Goal: Information Seeking & Learning: Learn about a topic

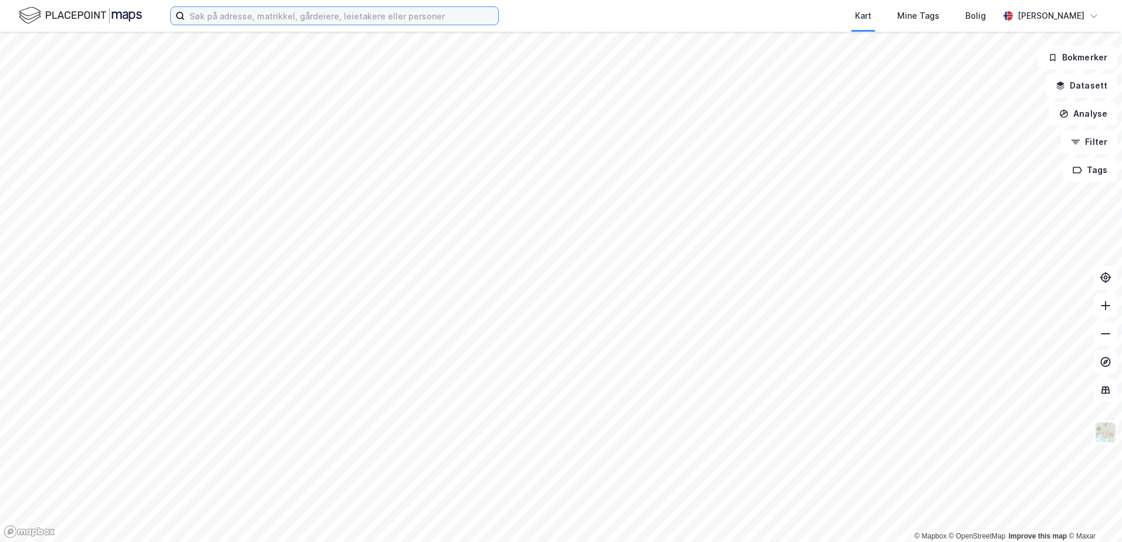
click at [231, 19] on input at bounding box center [341, 16] width 313 height 18
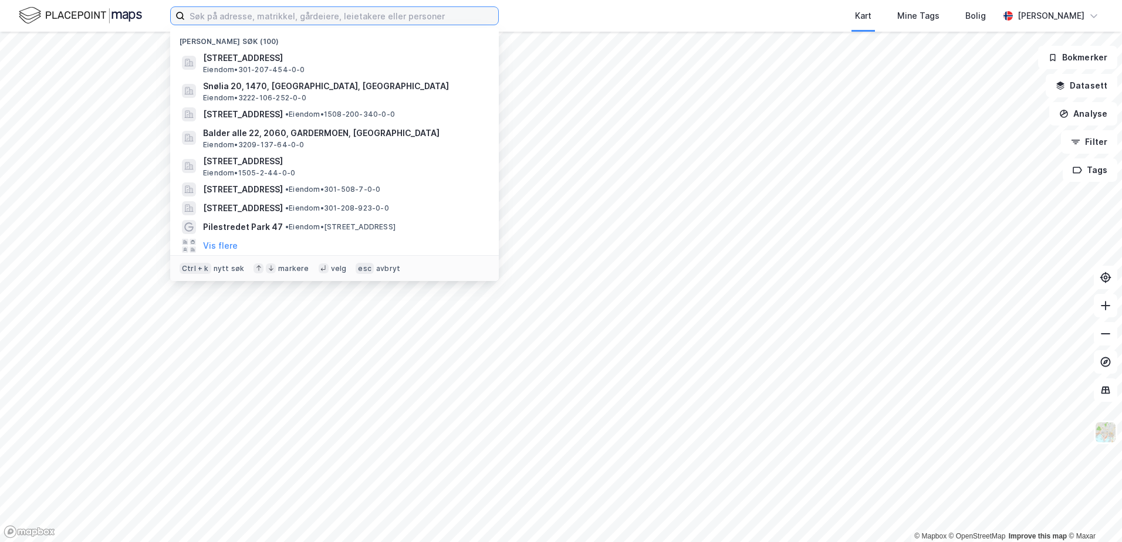
paste input "Støperiveien 5,"
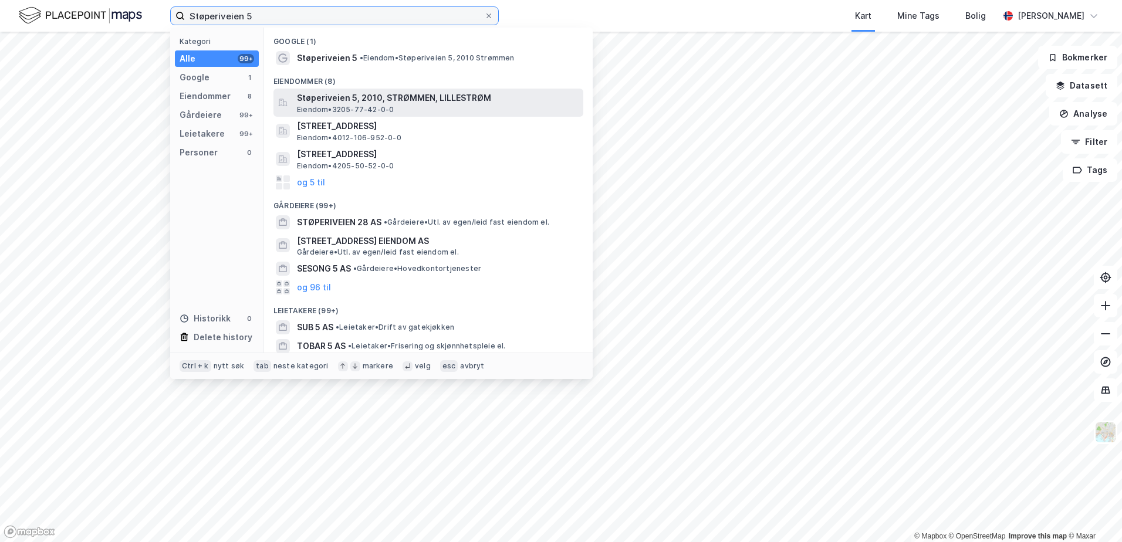
type input "Støperiveien 5"
click at [363, 101] on span "Støperiveien 5, 2010, STRØMMEN, LILLESTRØM" at bounding box center [438, 98] width 282 height 14
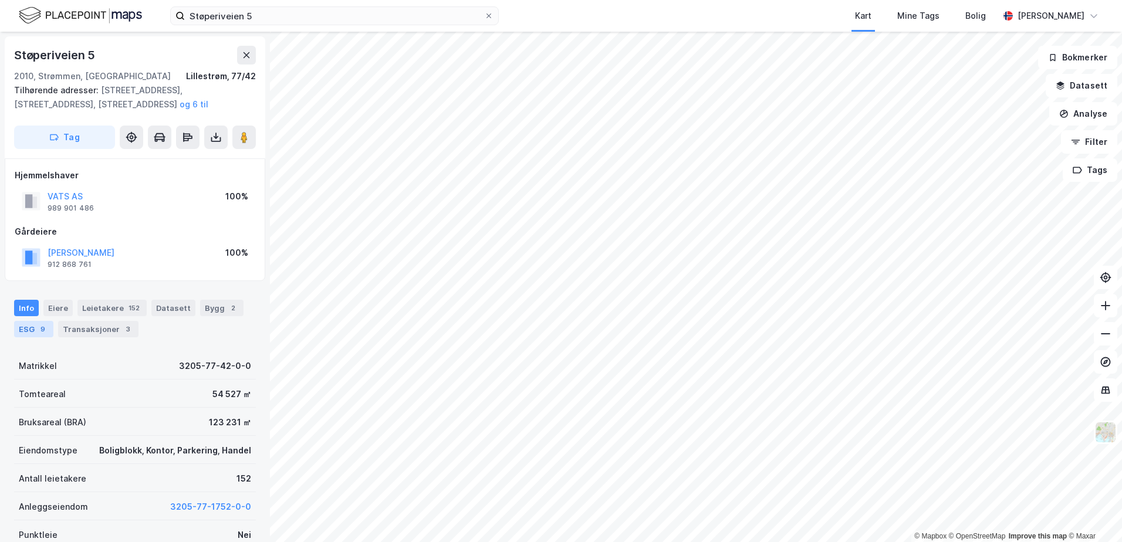
click at [52, 332] on div "ESG 9" at bounding box center [33, 329] width 39 height 16
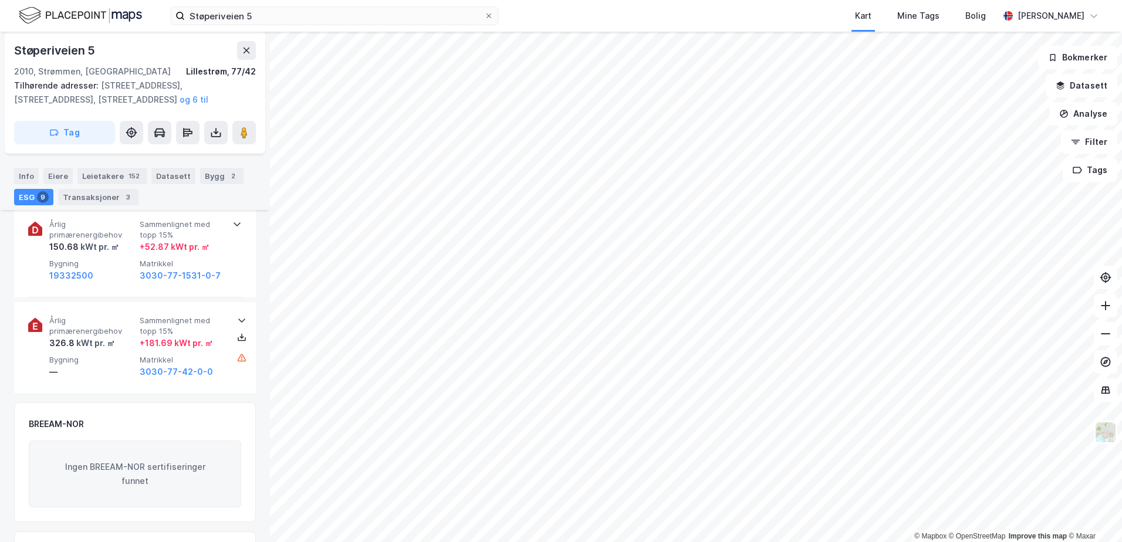
scroll to position [1110, 0]
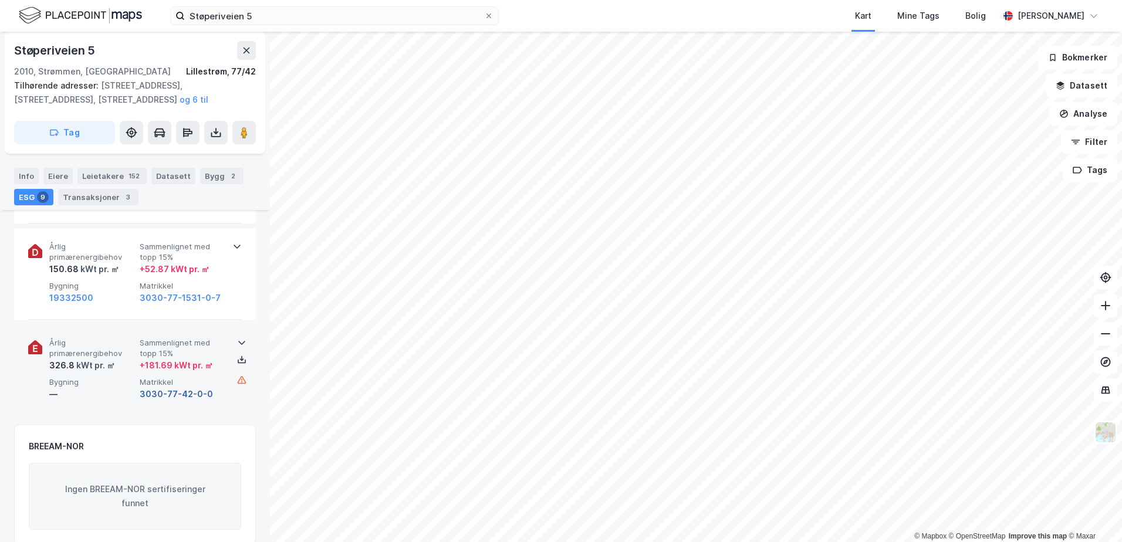
click at [162, 387] on button "3030-77-42-0-0" at bounding box center [176, 394] width 73 height 14
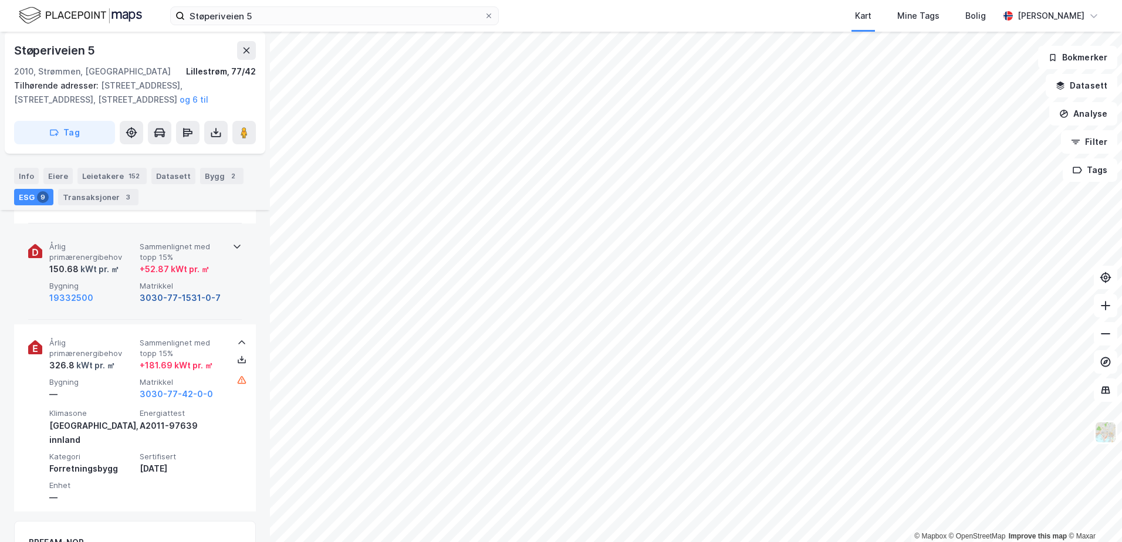
click at [169, 291] on button "3030-77-1531-0-7" at bounding box center [180, 298] width 81 height 14
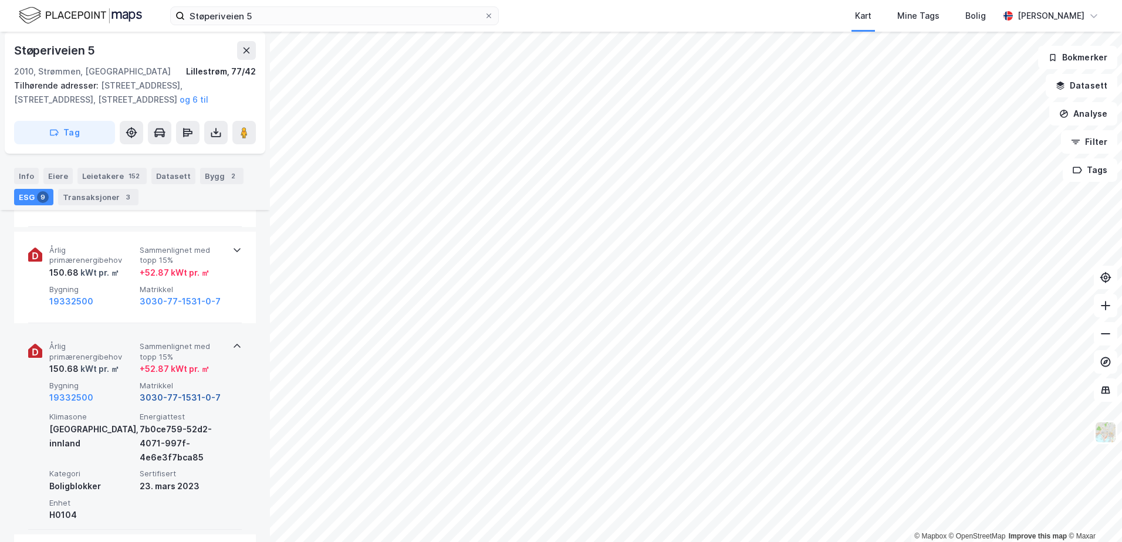
scroll to position [993, 0]
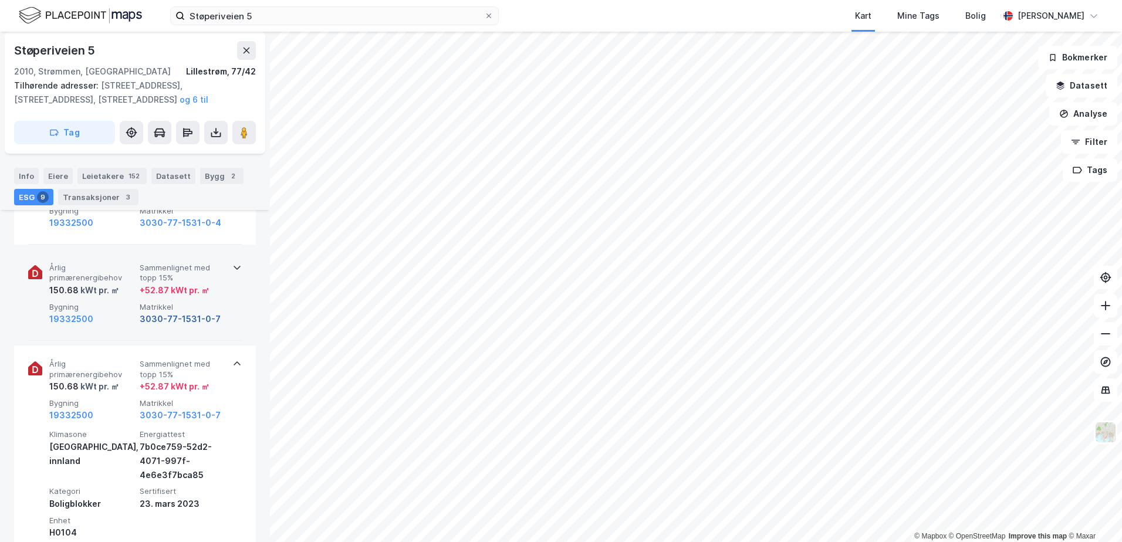
click at [167, 312] on button "3030-77-1531-0-7" at bounding box center [180, 319] width 81 height 14
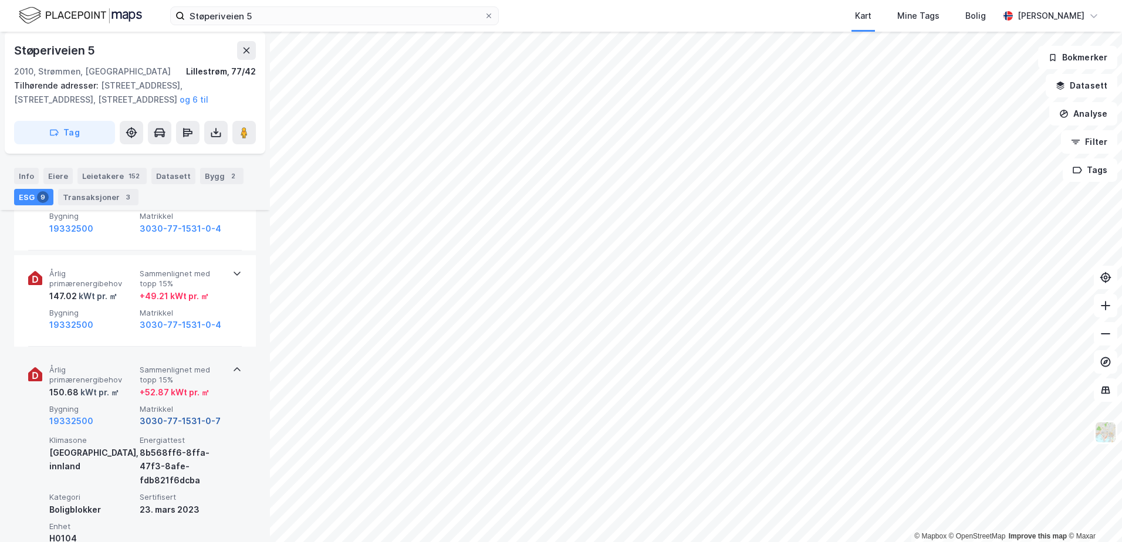
scroll to position [875, 0]
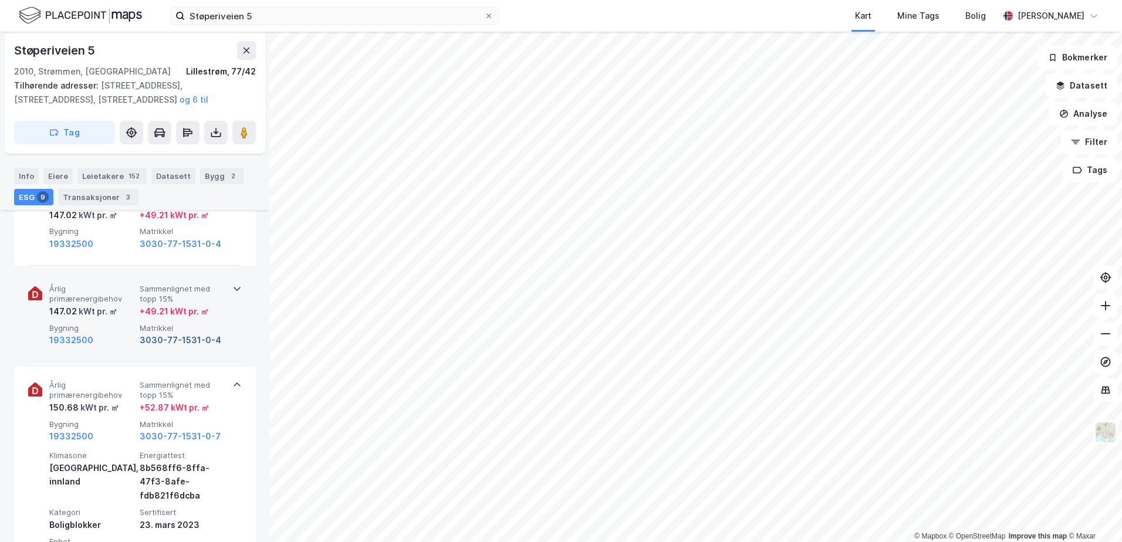
click at [168, 333] on button "3030-77-1531-0-4" at bounding box center [181, 340] width 82 height 14
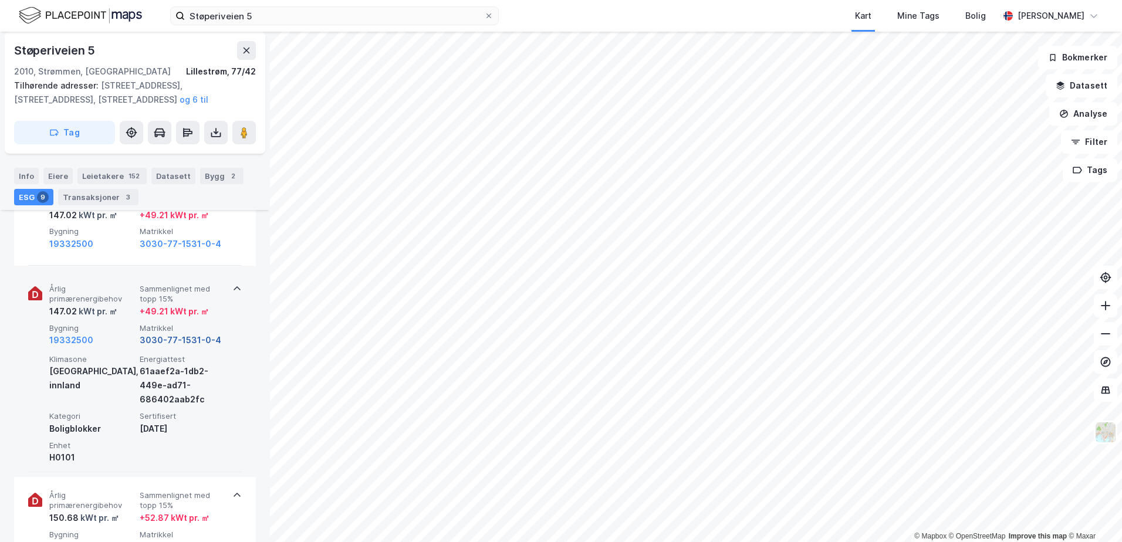
scroll to position [758, 0]
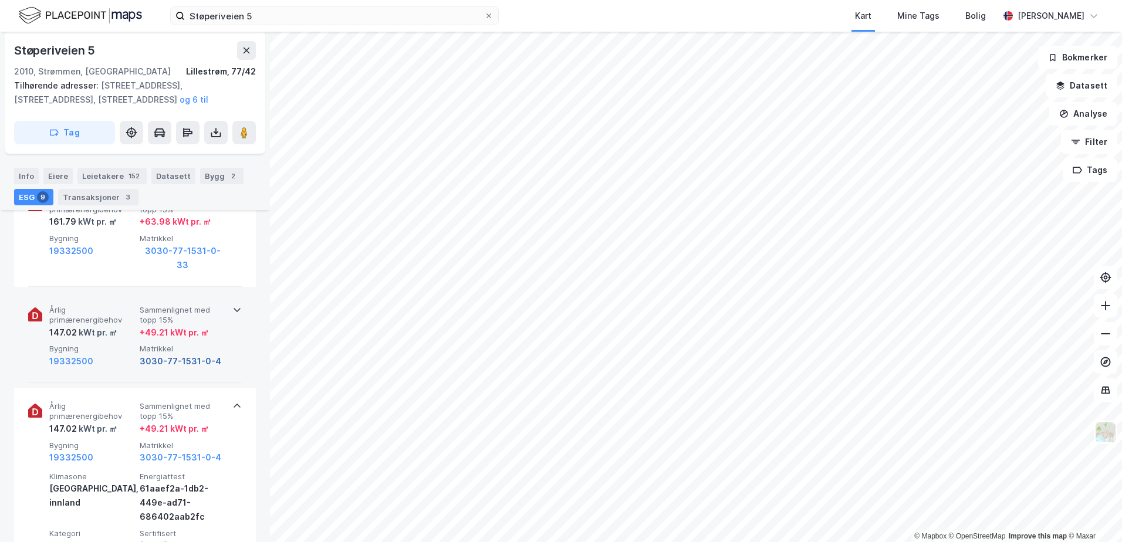
click at [166, 355] on button "3030-77-1531-0-4" at bounding box center [181, 362] width 82 height 14
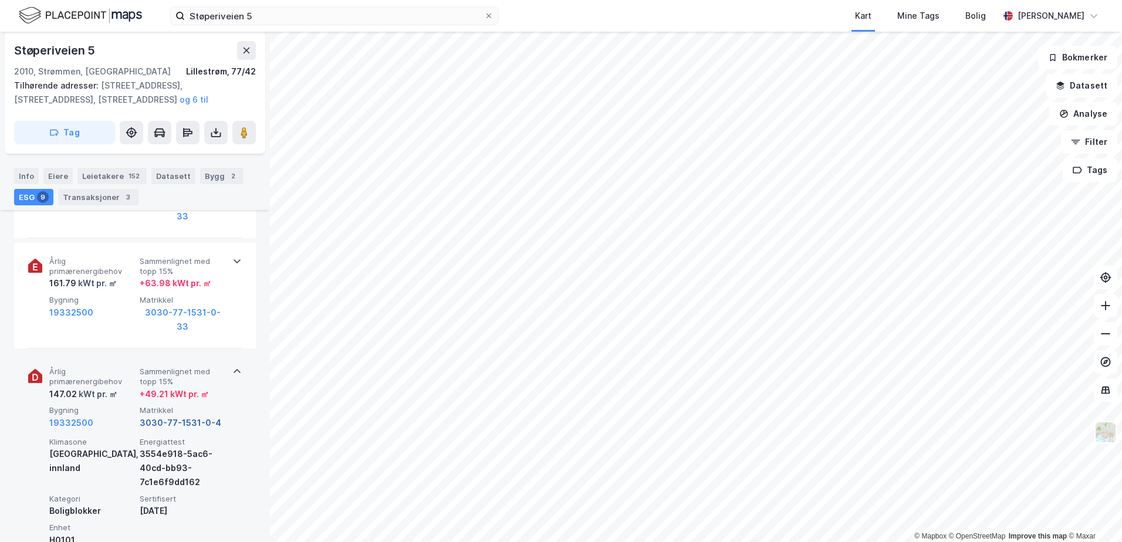
scroll to position [640, 0]
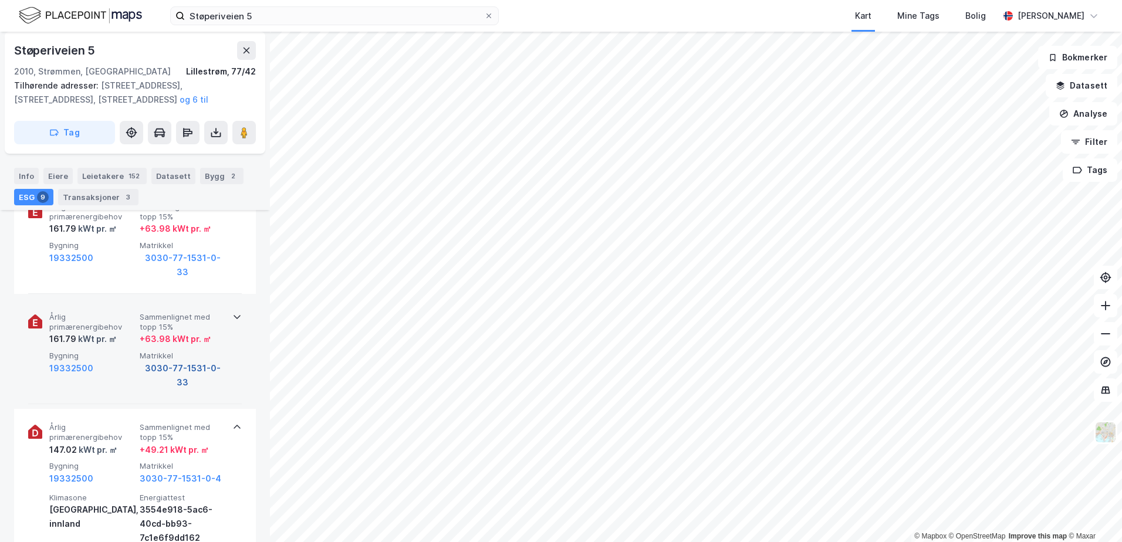
click at [161, 362] on button "3030-77-1531-0-33" at bounding box center [183, 376] width 86 height 28
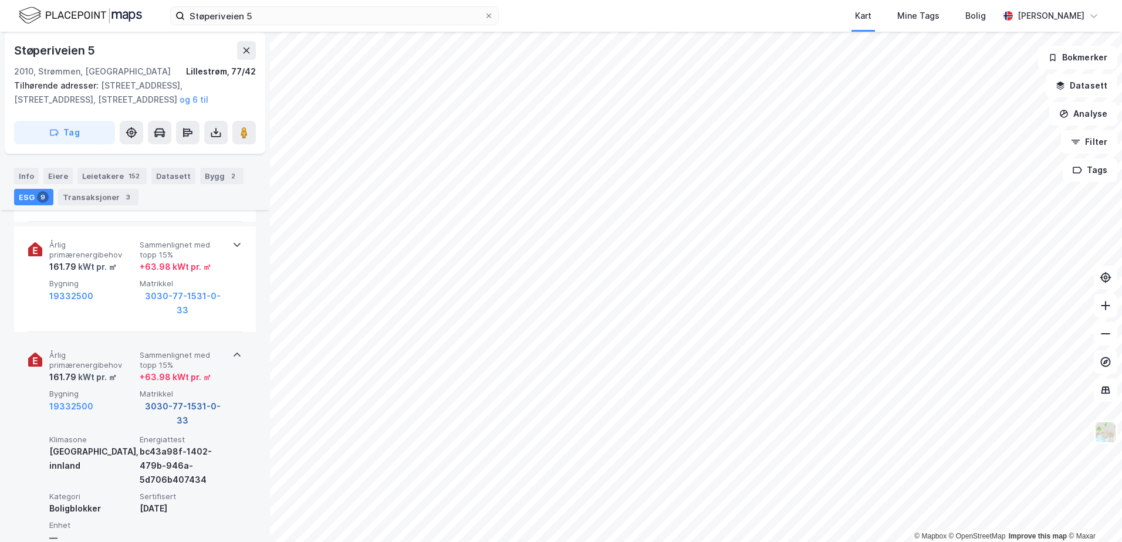
scroll to position [582, 0]
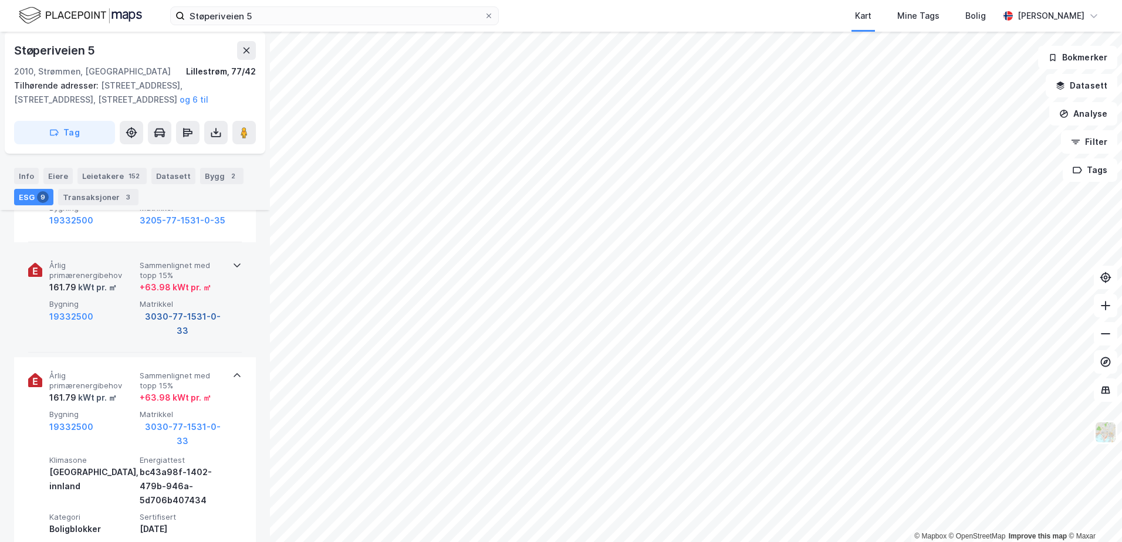
click at [168, 316] on button "3030-77-1531-0-33" at bounding box center [183, 324] width 86 height 28
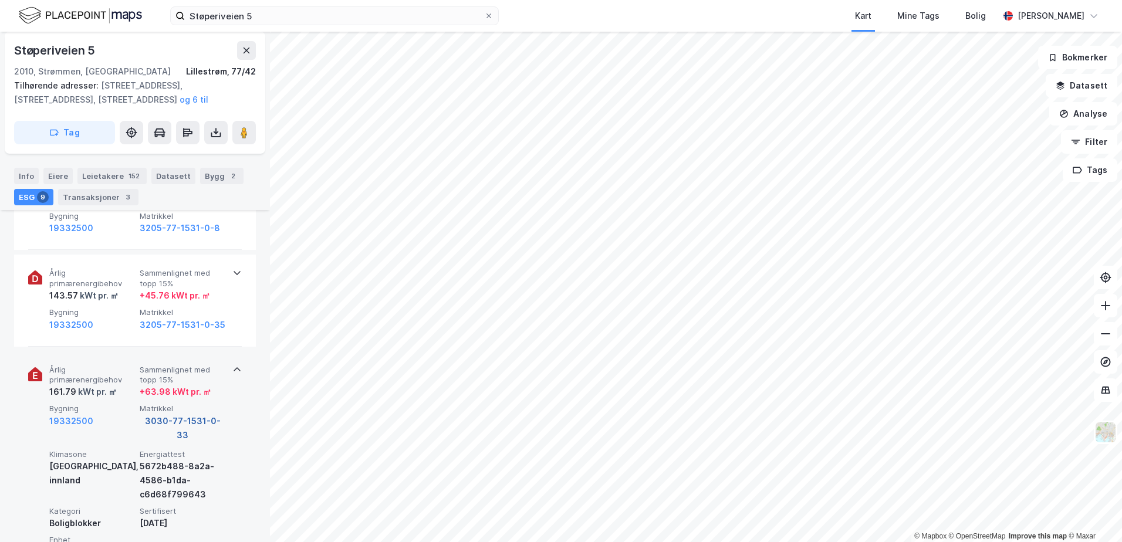
scroll to position [464, 0]
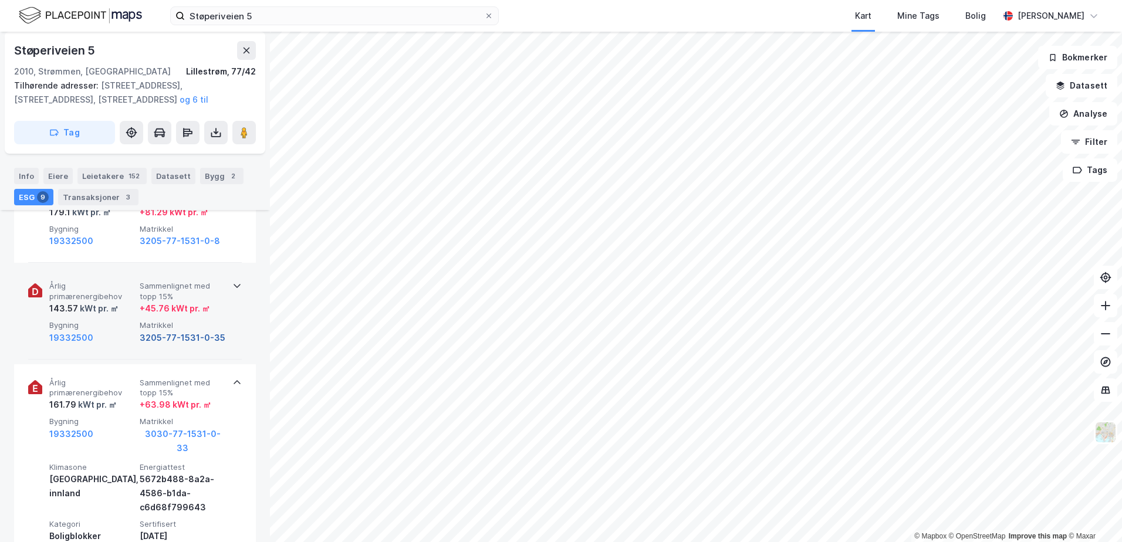
click at [163, 333] on button "3205-77-1531-0-35" at bounding box center [183, 338] width 86 height 14
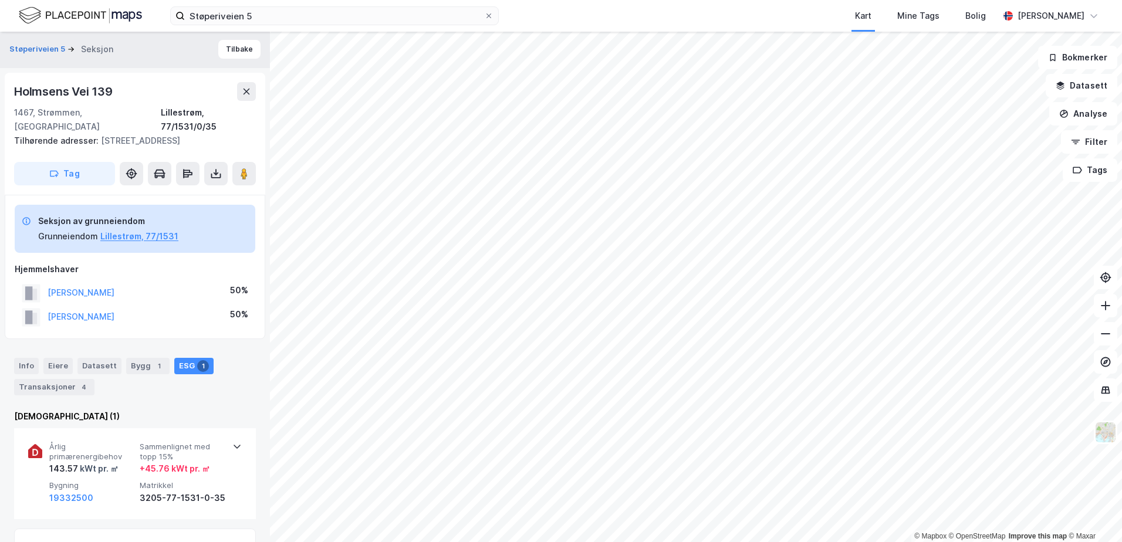
scroll to position [60, 0]
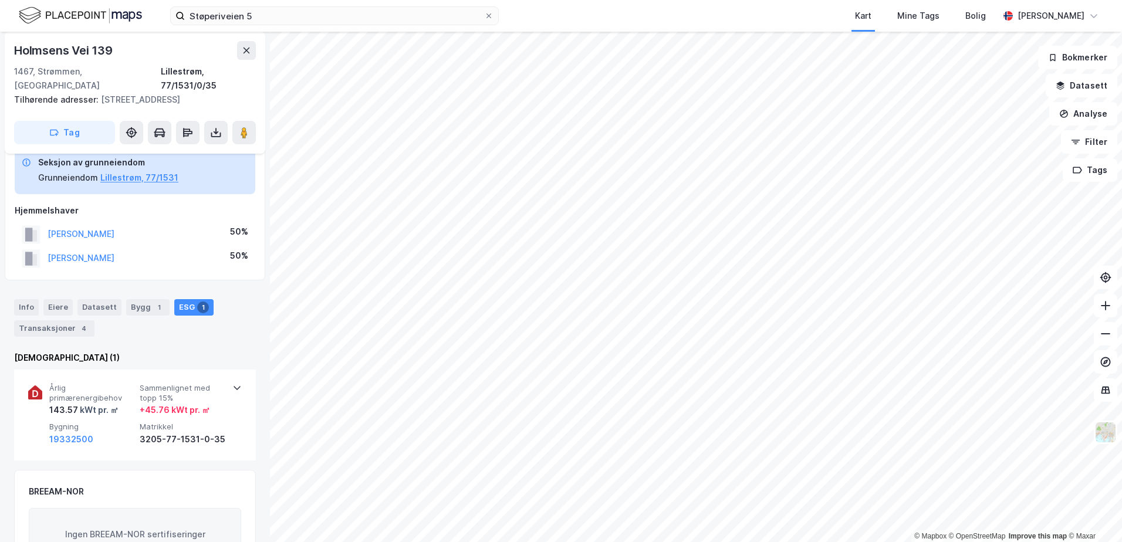
click at [187, 299] on div "ESG 1" at bounding box center [193, 307] width 39 height 16
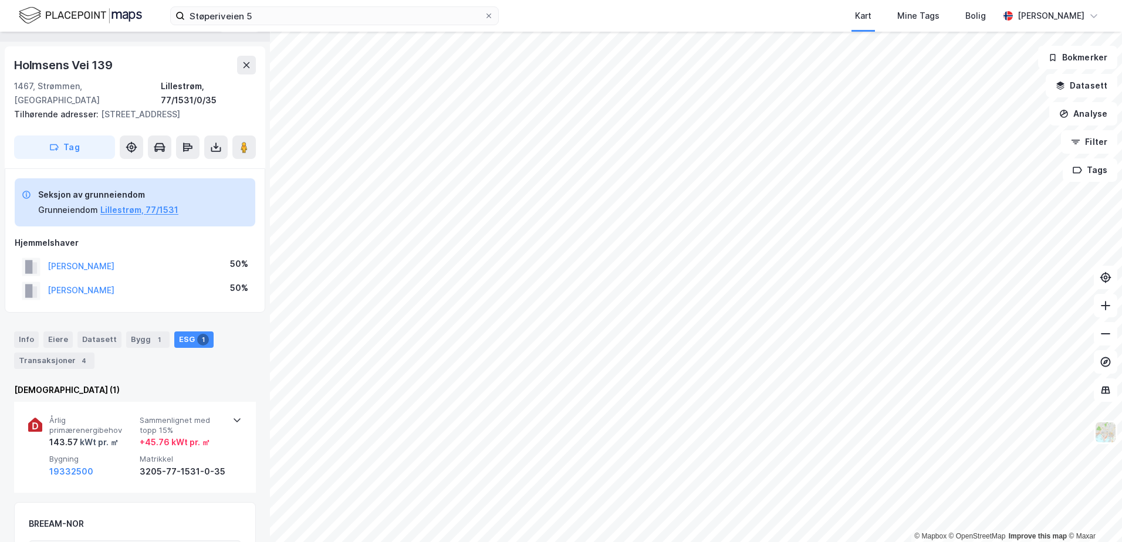
scroll to position [0, 0]
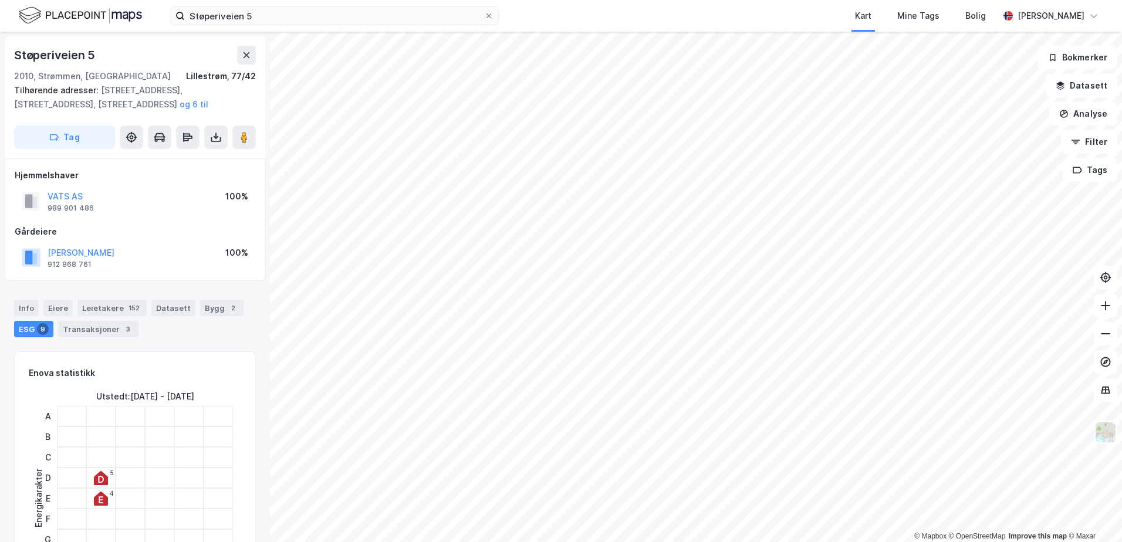
scroll to position [2, 0]
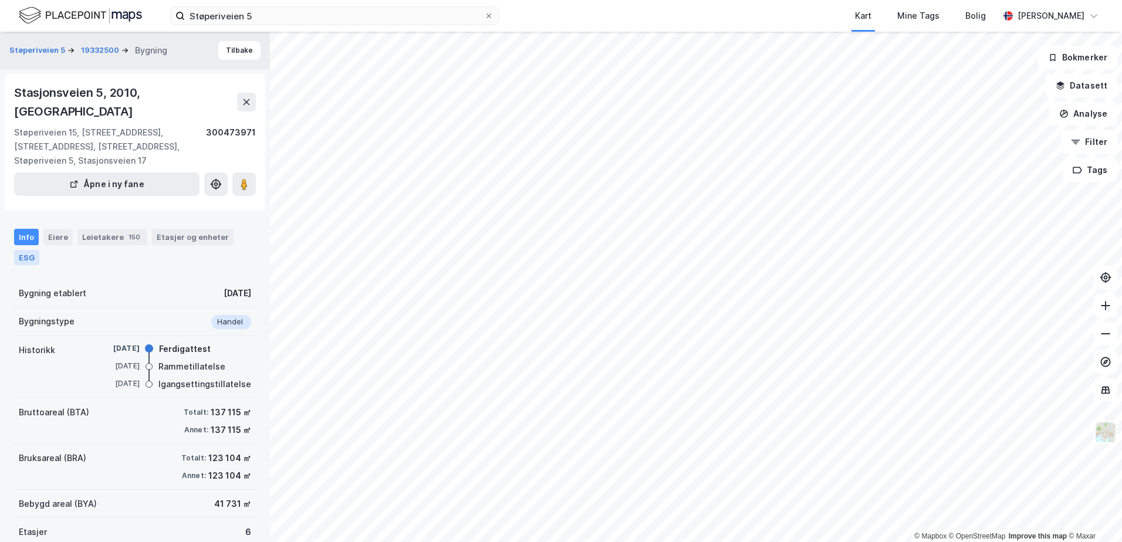
click at [32, 250] on div "ESG" at bounding box center [26, 257] width 25 height 15
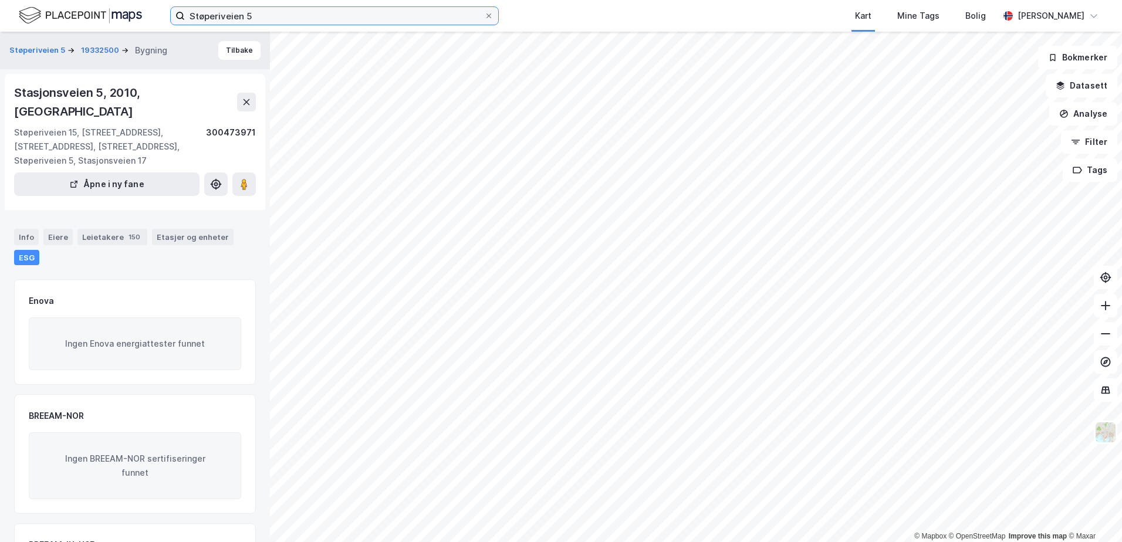
click at [261, 15] on input "Støperiveien 5" at bounding box center [334, 16] width 299 height 18
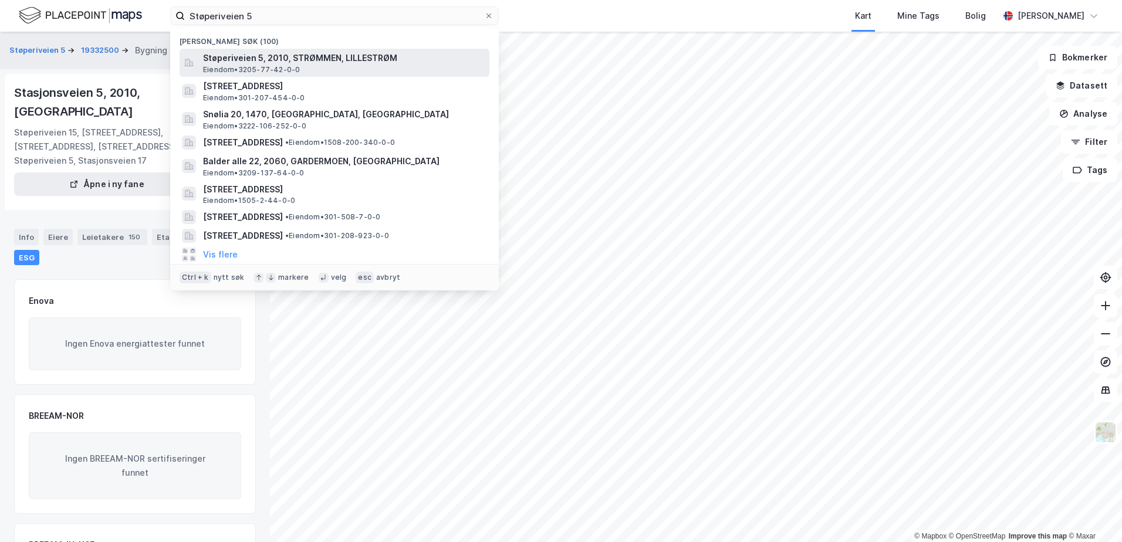
click at [255, 59] on span "Støperiveien 5, 2010, STRØMMEN, LILLESTRØM" at bounding box center [344, 58] width 282 height 14
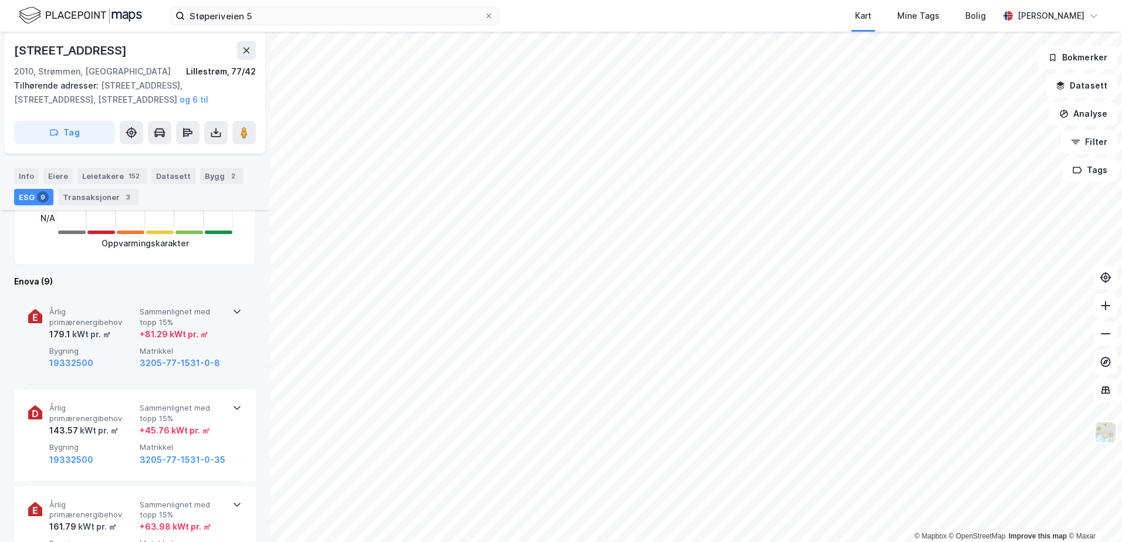
scroll to position [354, 0]
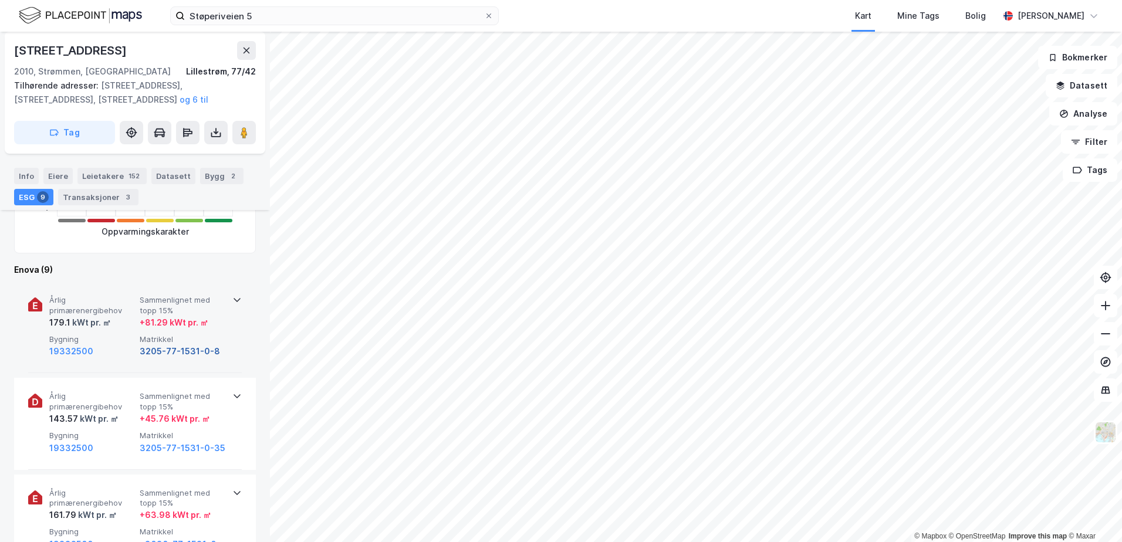
click at [170, 350] on button "3205-77-1531-0-8" at bounding box center [180, 352] width 80 height 14
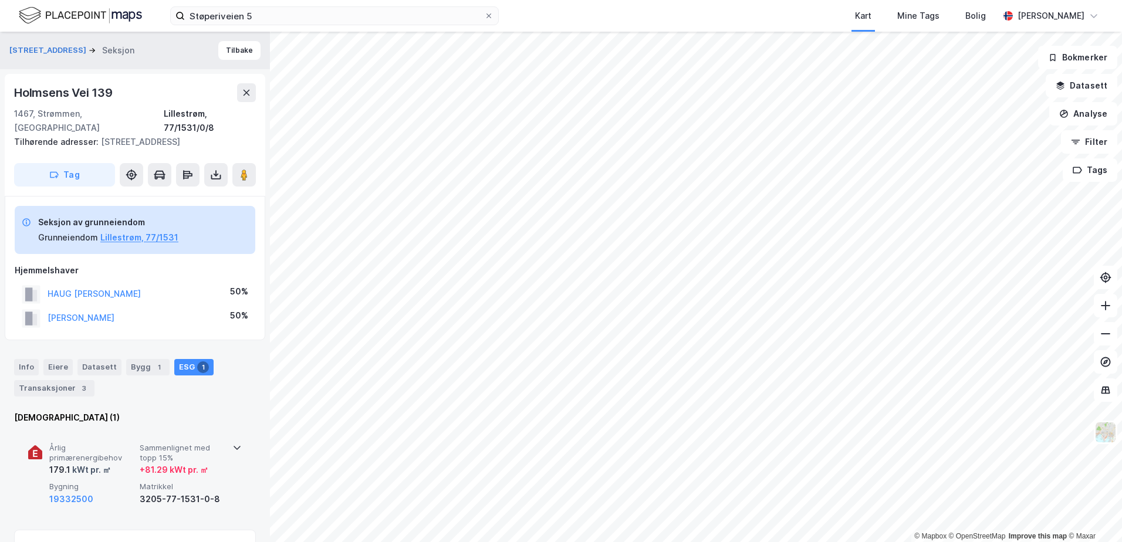
click at [174, 493] on div "3205-77-1531-0-8" at bounding box center [183, 500] width 86 height 14
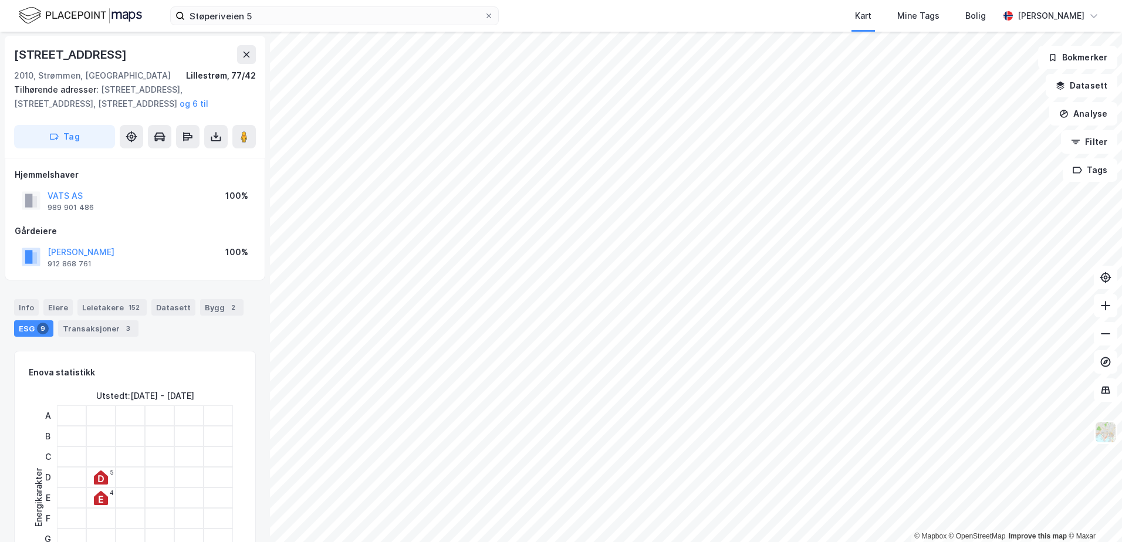
scroll to position [118, 0]
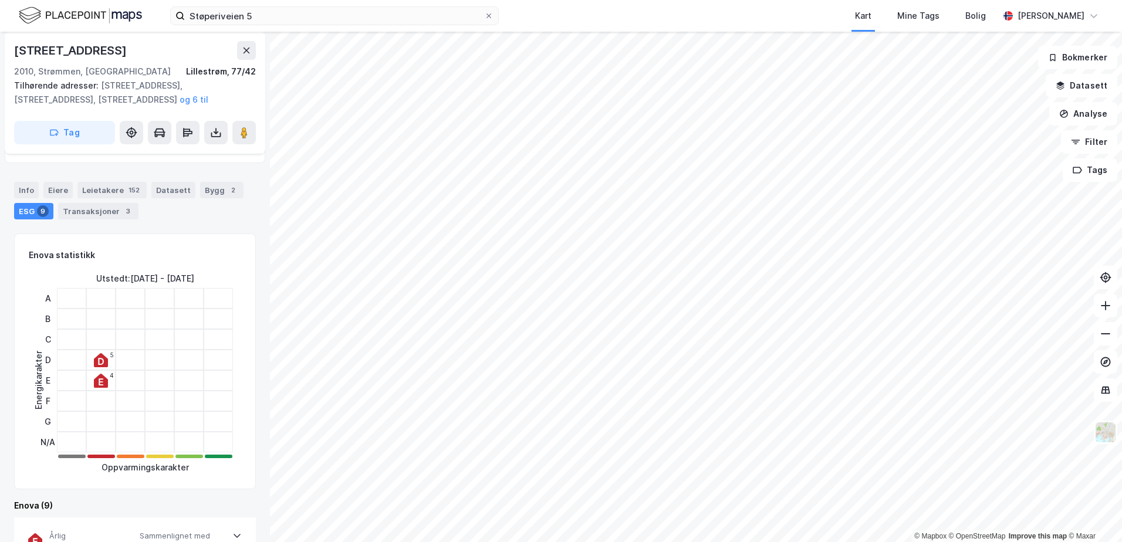
click at [100, 359] on icon at bounding box center [101, 361] width 6 height 7
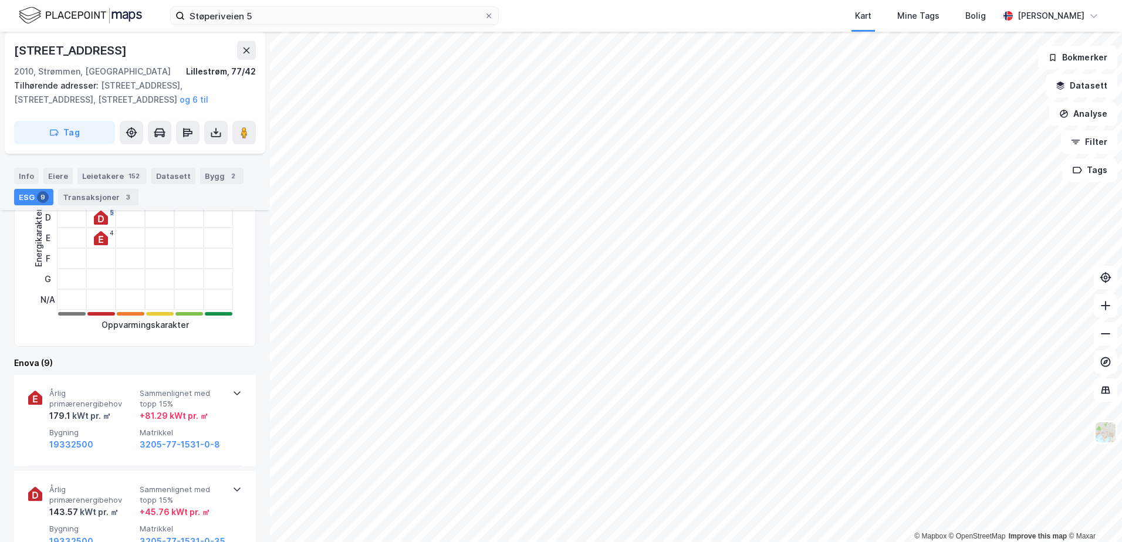
scroll to position [353, 0]
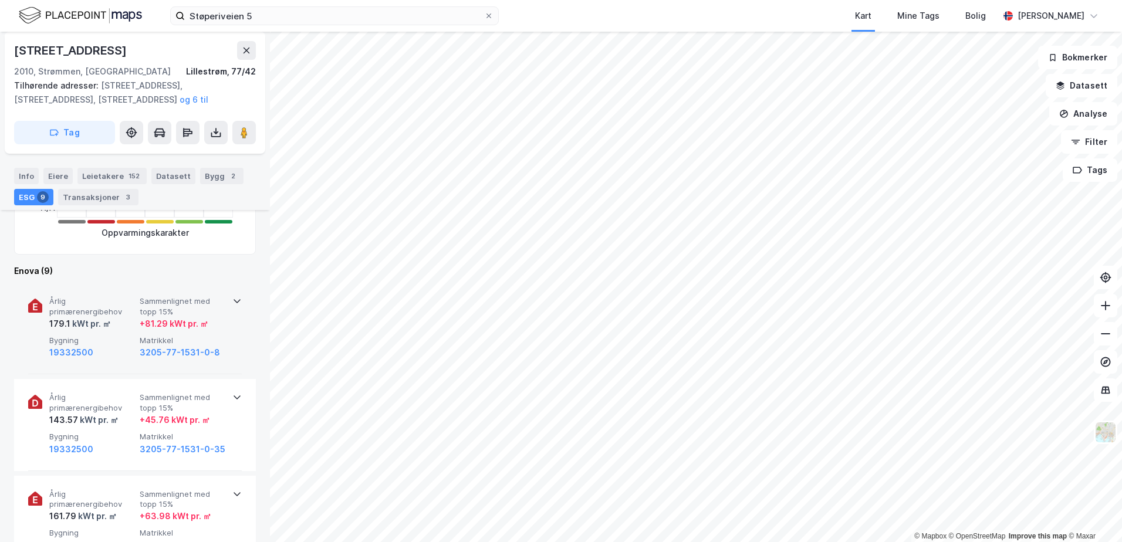
click at [234, 298] on icon at bounding box center [236, 300] width 9 height 9
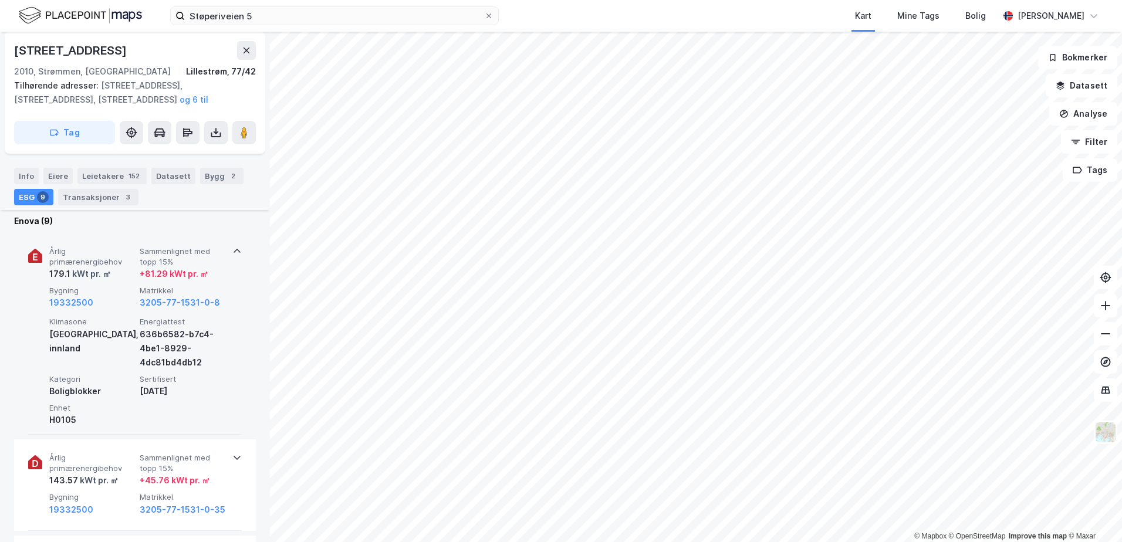
scroll to position [470, 0]
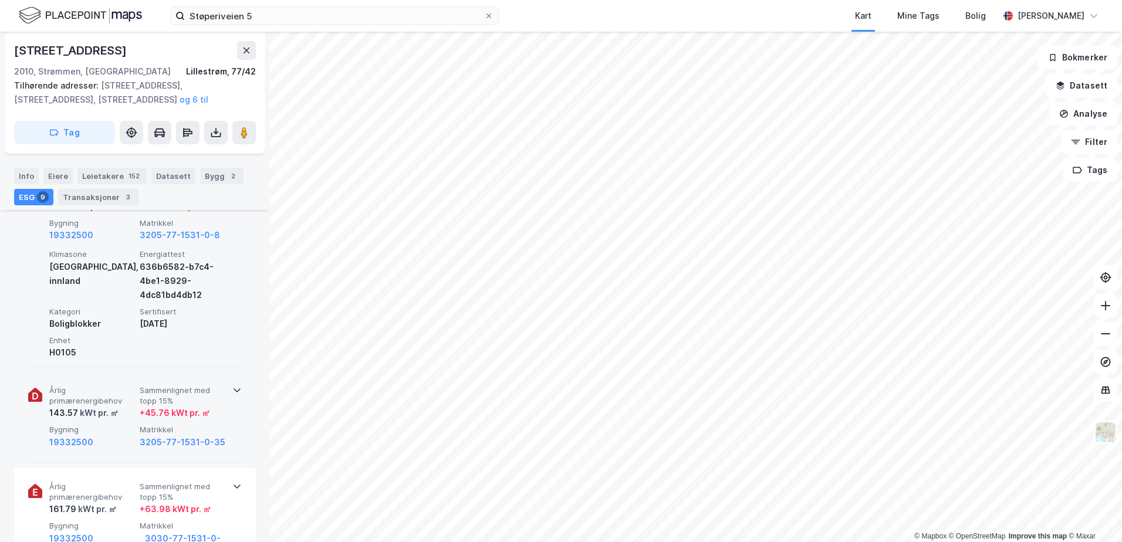
click at [237, 385] on div at bounding box center [236, 388] width 9 height 9
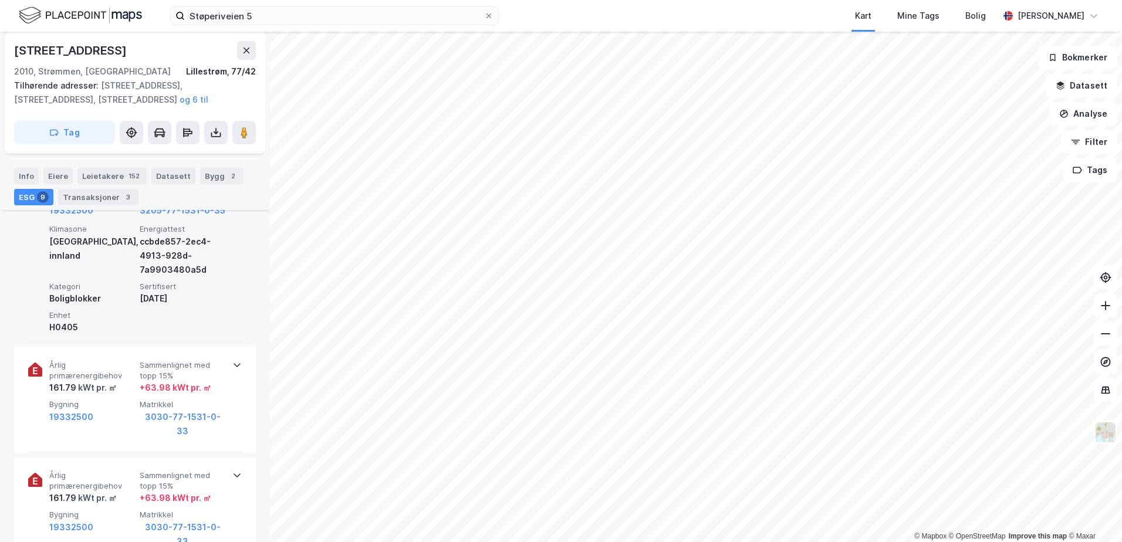
scroll to position [705, 0]
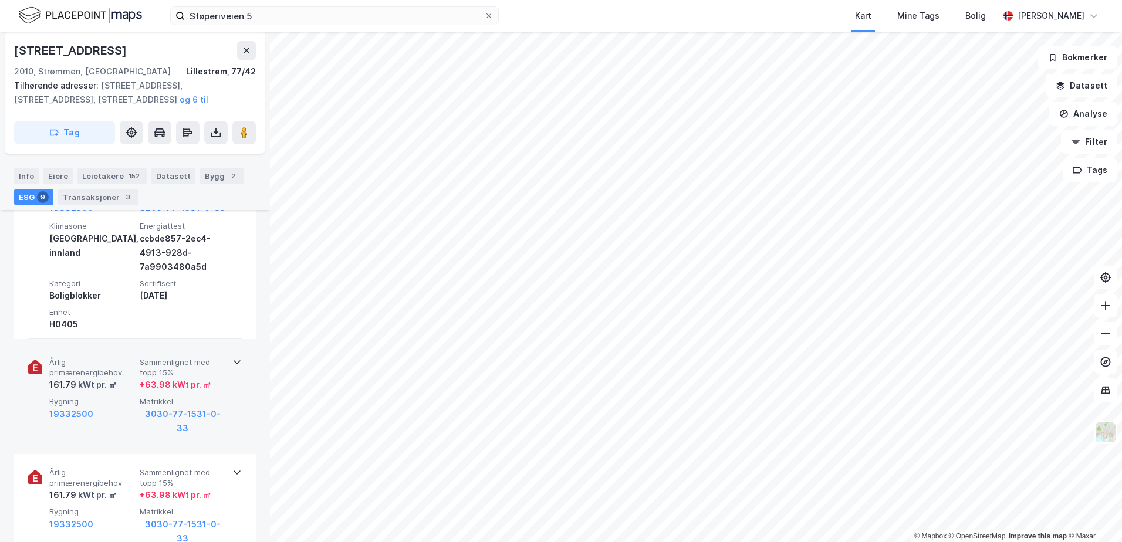
click at [232, 360] on icon at bounding box center [236, 361] width 9 height 9
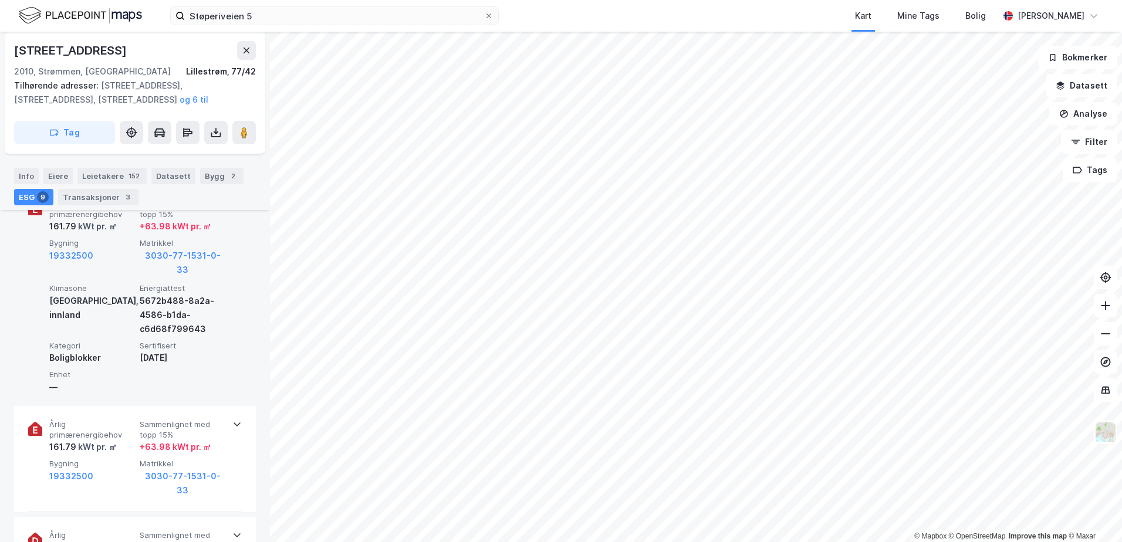
scroll to position [881, 0]
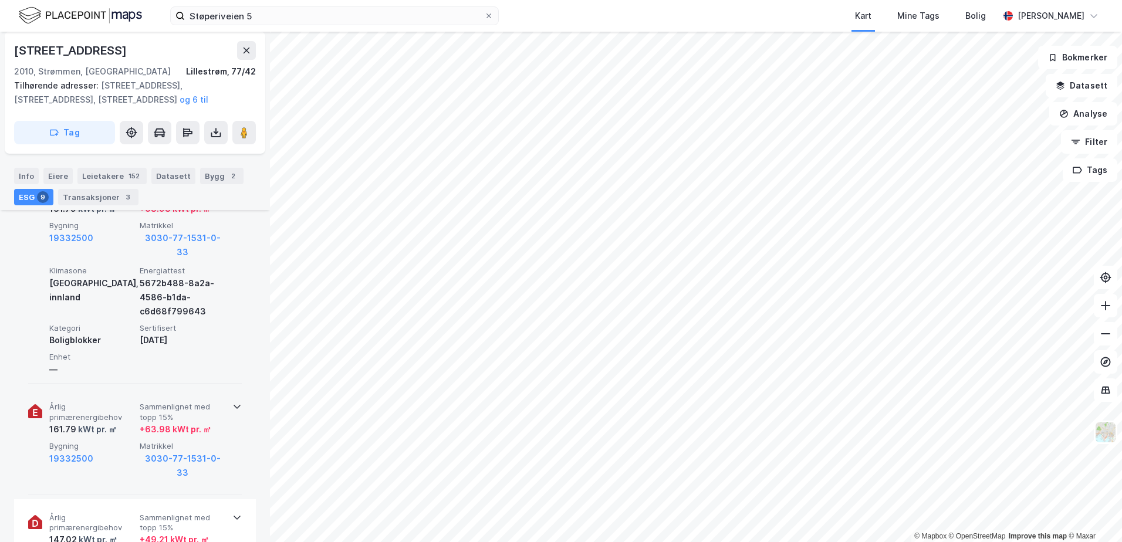
click at [232, 402] on icon at bounding box center [236, 406] width 9 height 9
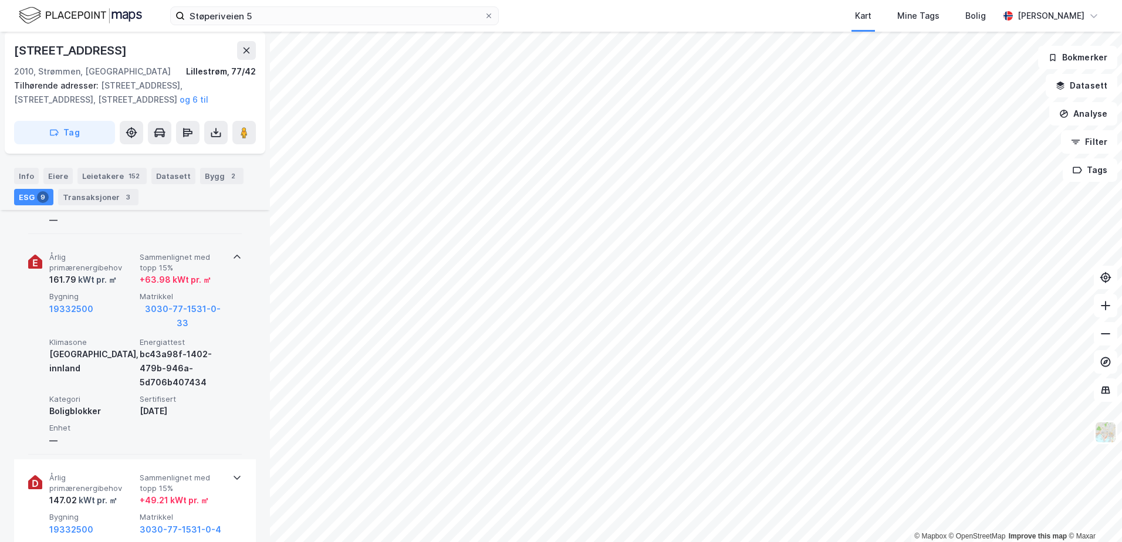
scroll to position [1057, 0]
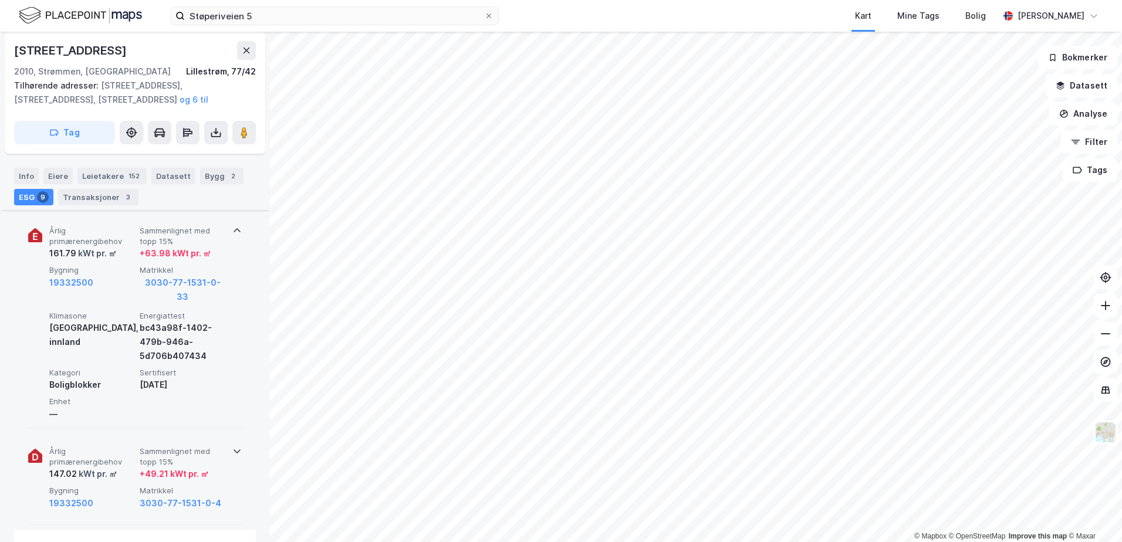
click at [232, 447] on icon at bounding box center [236, 451] width 9 height 9
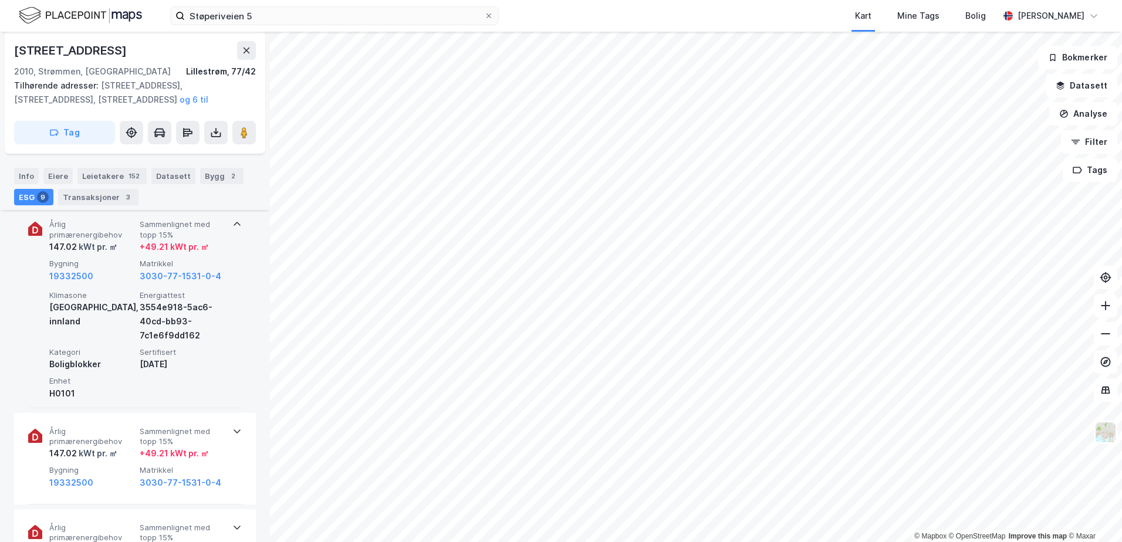
scroll to position [1292, 0]
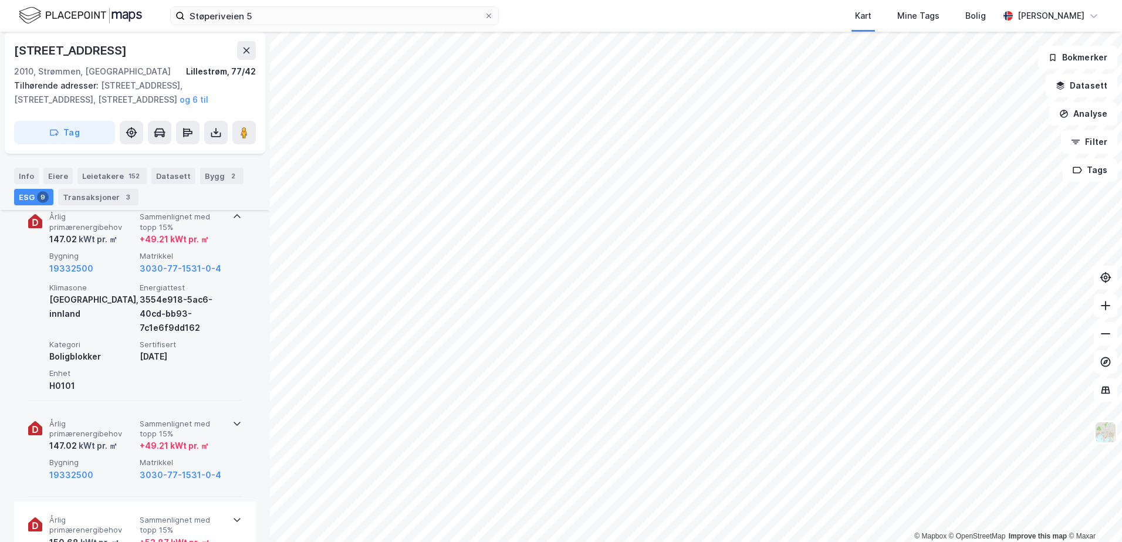
click at [232, 419] on icon at bounding box center [236, 423] width 9 height 9
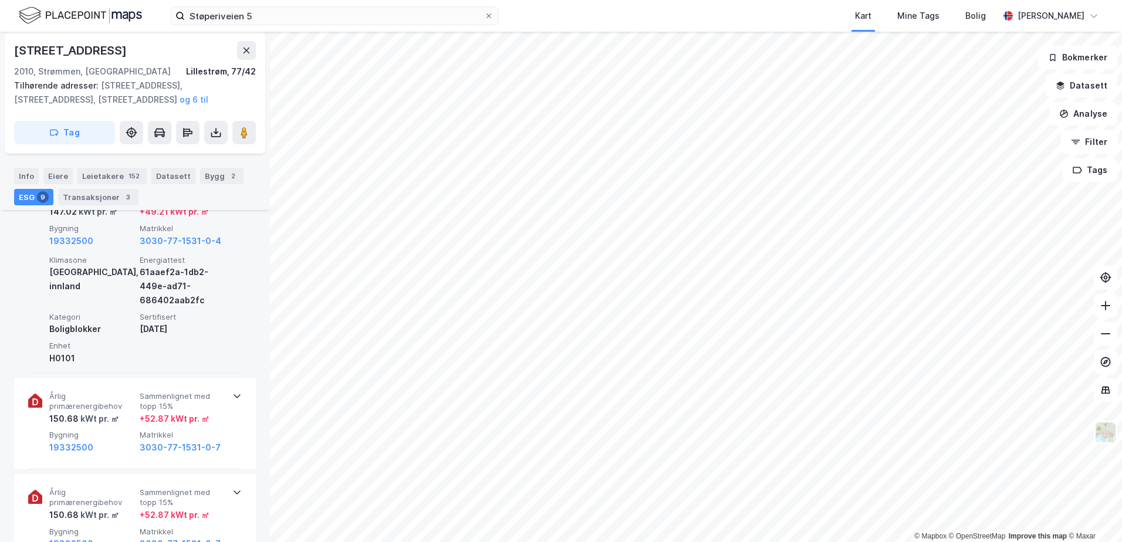
scroll to position [1527, 0]
click at [232, 389] on div at bounding box center [236, 393] width 9 height 9
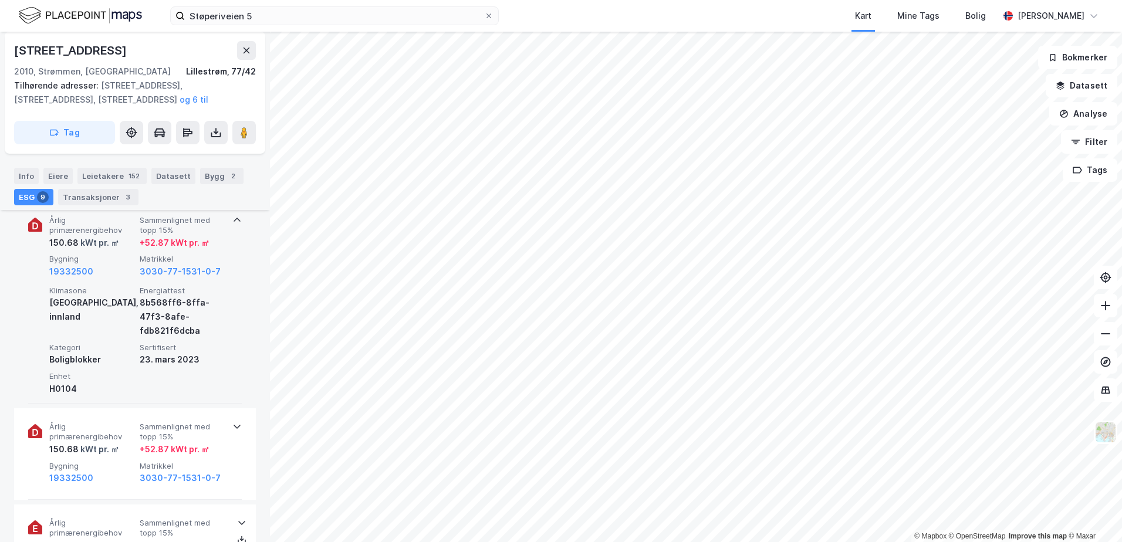
scroll to position [1703, 0]
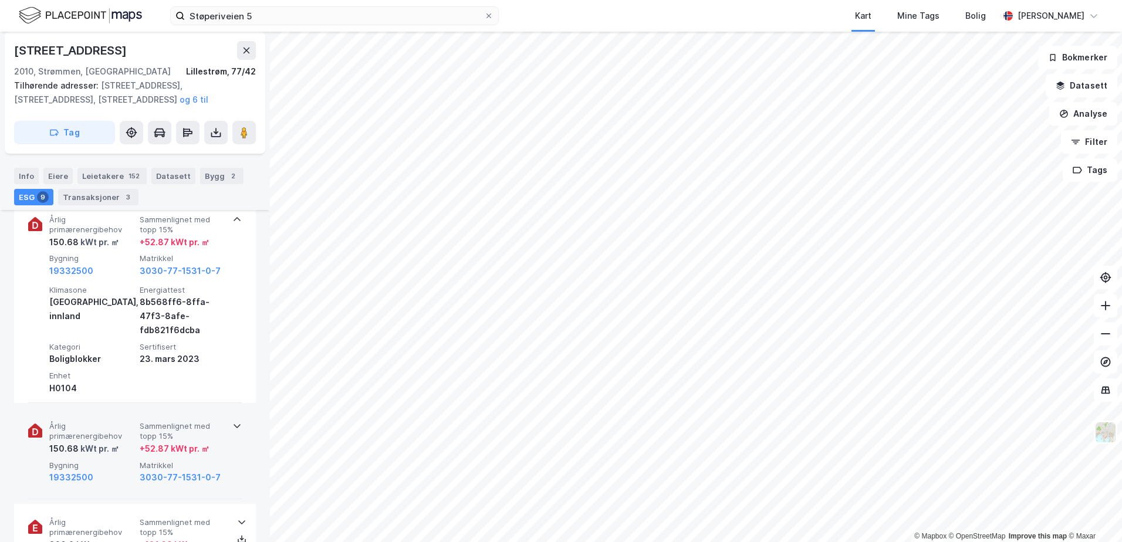
click at [232, 421] on icon at bounding box center [236, 425] width 9 height 9
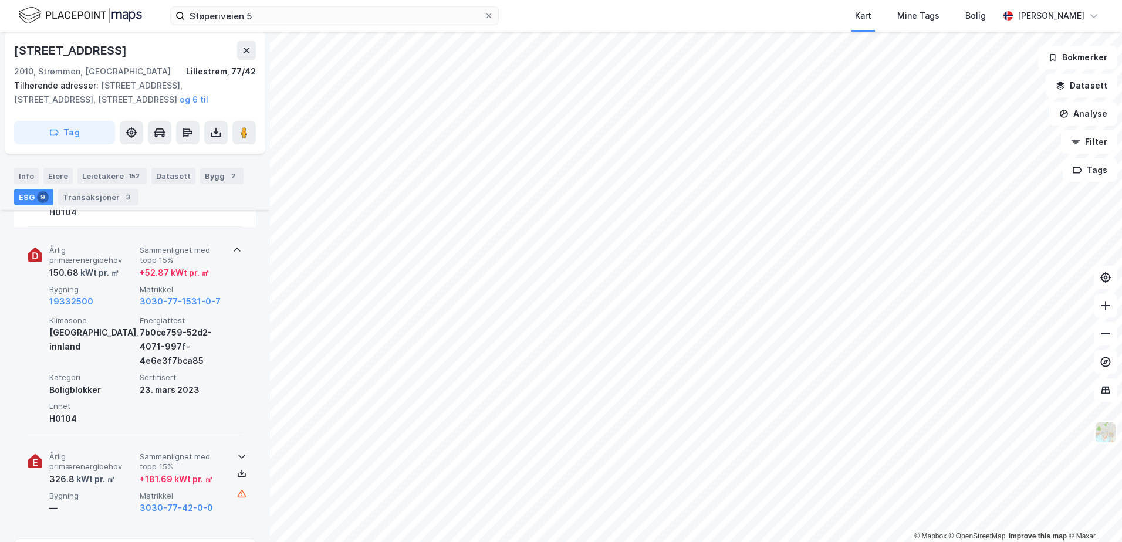
click at [242, 452] on div at bounding box center [241, 456] width 19 height 9
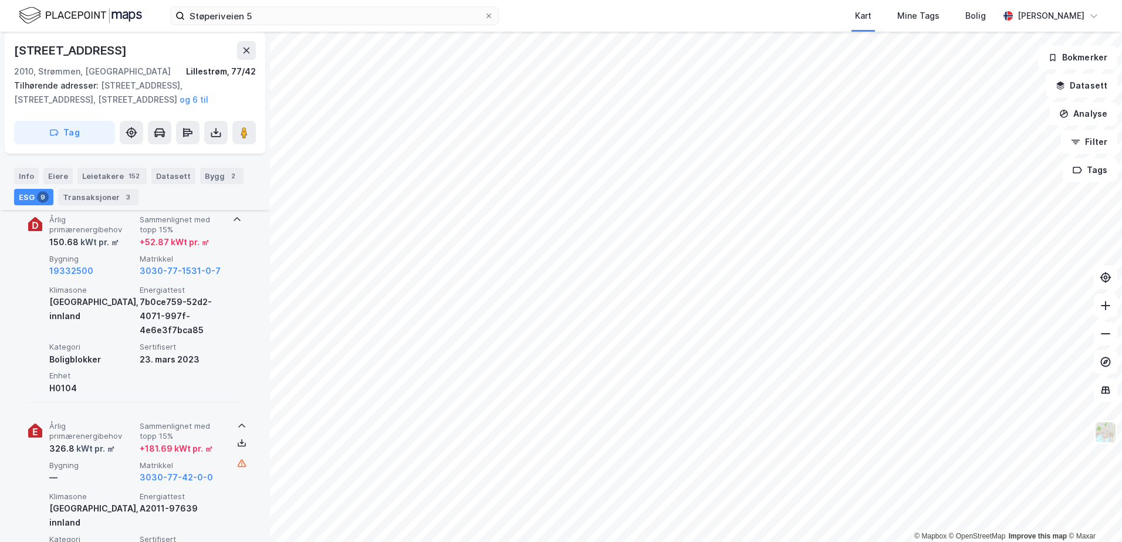
scroll to position [1938, 0]
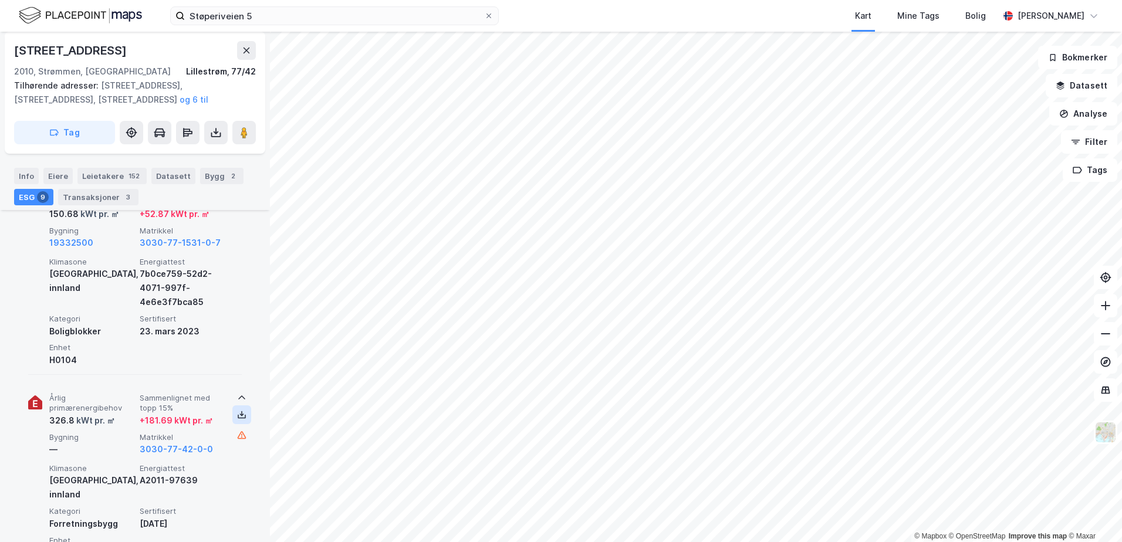
click at [237, 410] on icon at bounding box center [241, 414] width 9 height 9
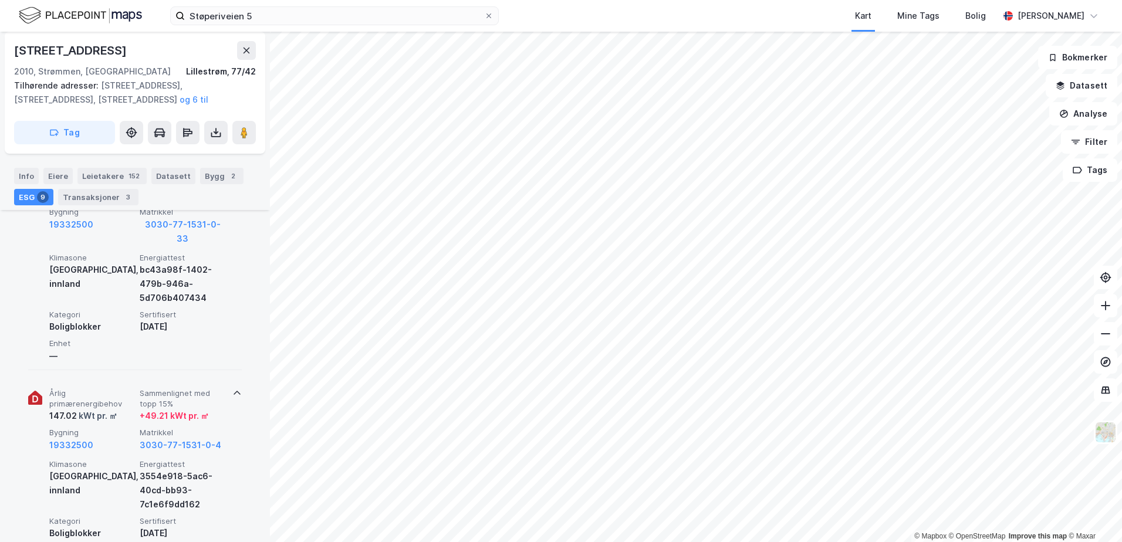
scroll to position [1174, 0]
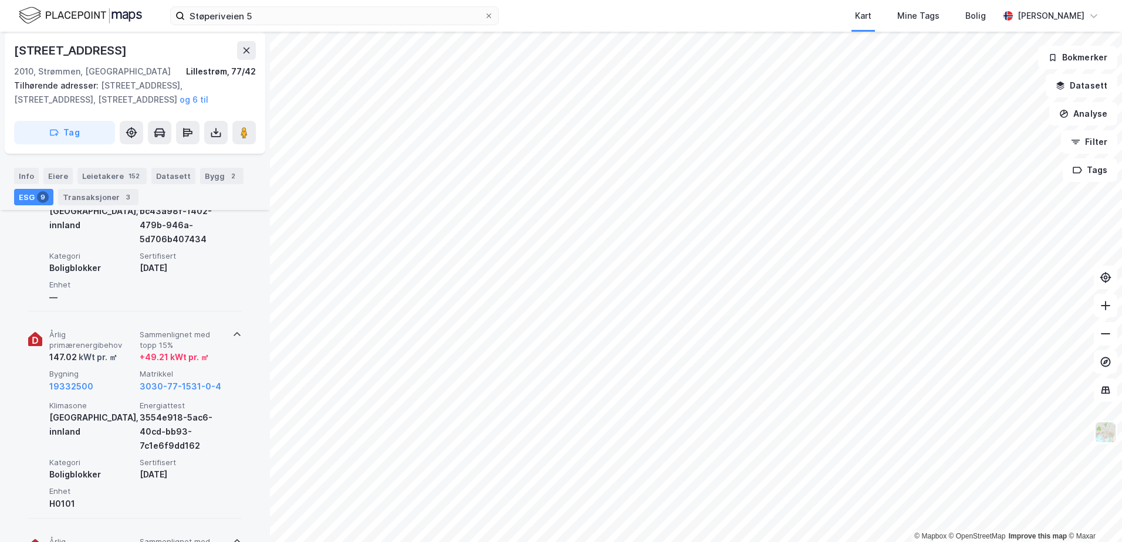
click at [227, 316] on div "Årlig primærenergibehov 147.02 kWt pr. ㎡ Sammenlignet med topp 15% + 49.21 kWt …" at bounding box center [135, 417] width 214 height 202
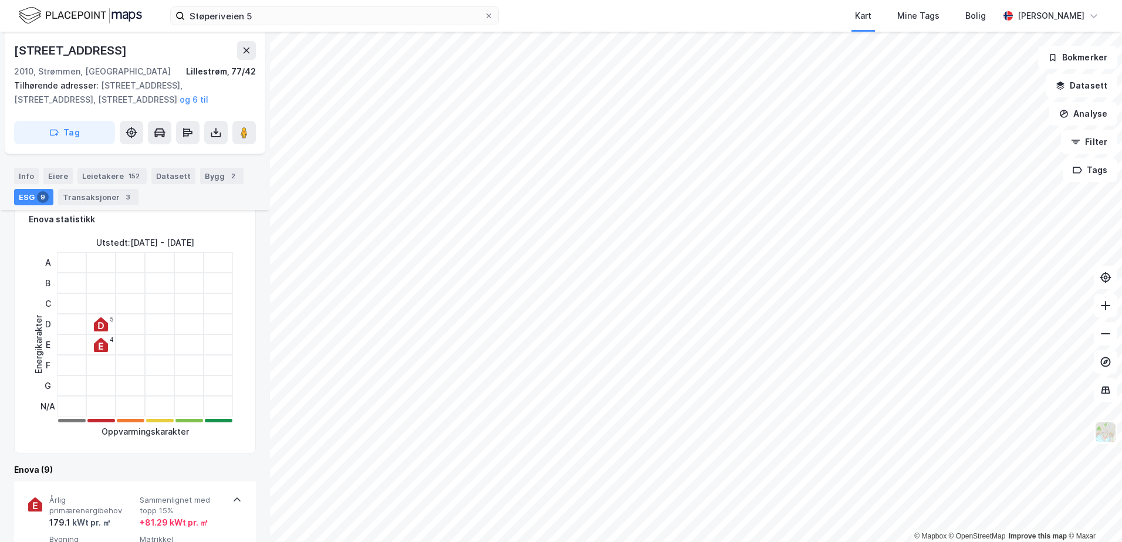
scroll to position [0, 0]
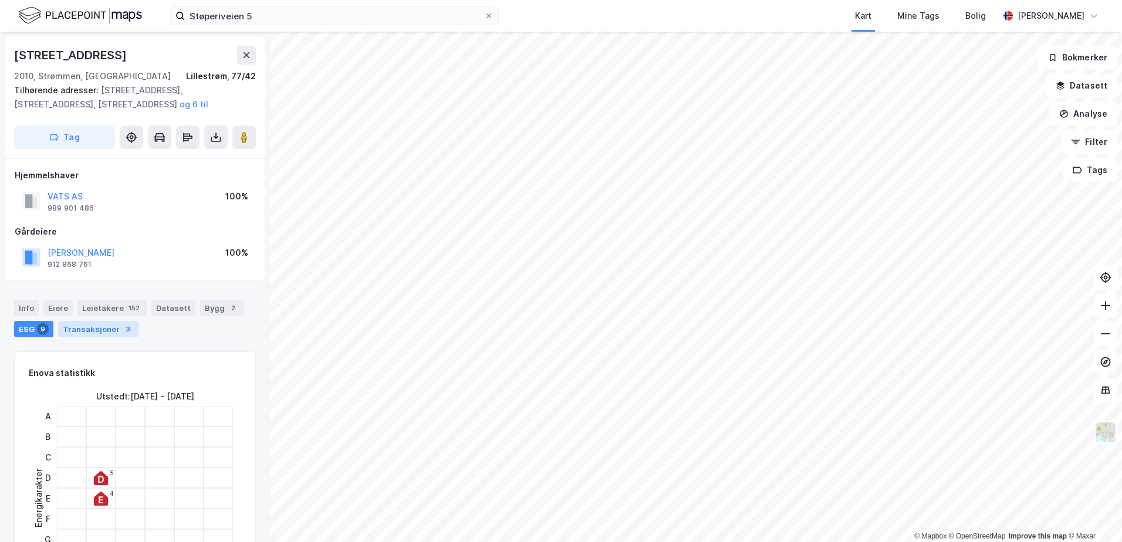
click at [106, 327] on div "Transaksjoner 3" at bounding box center [98, 329] width 80 height 16
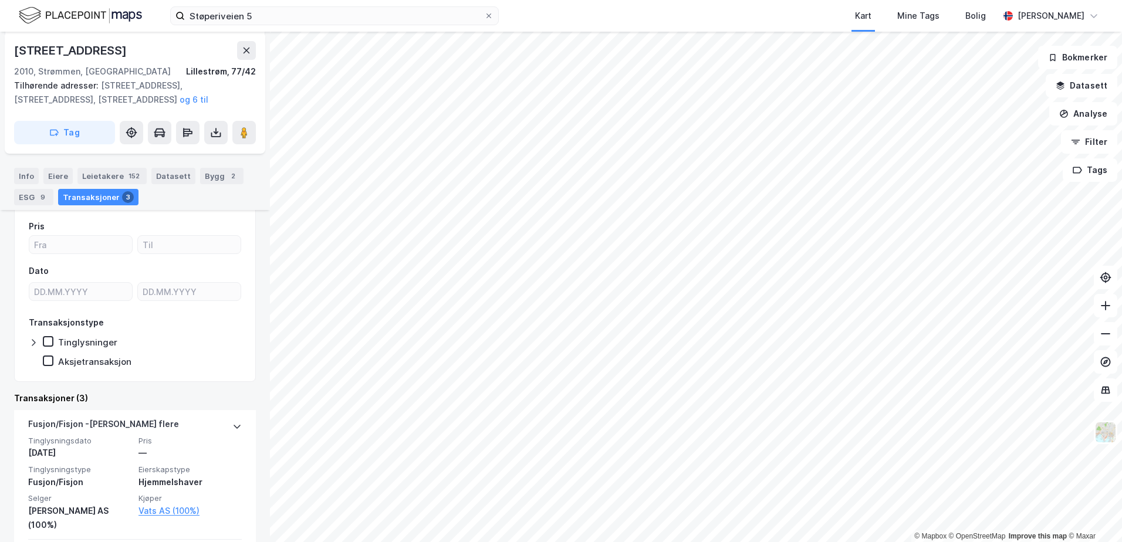
scroll to position [98, 0]
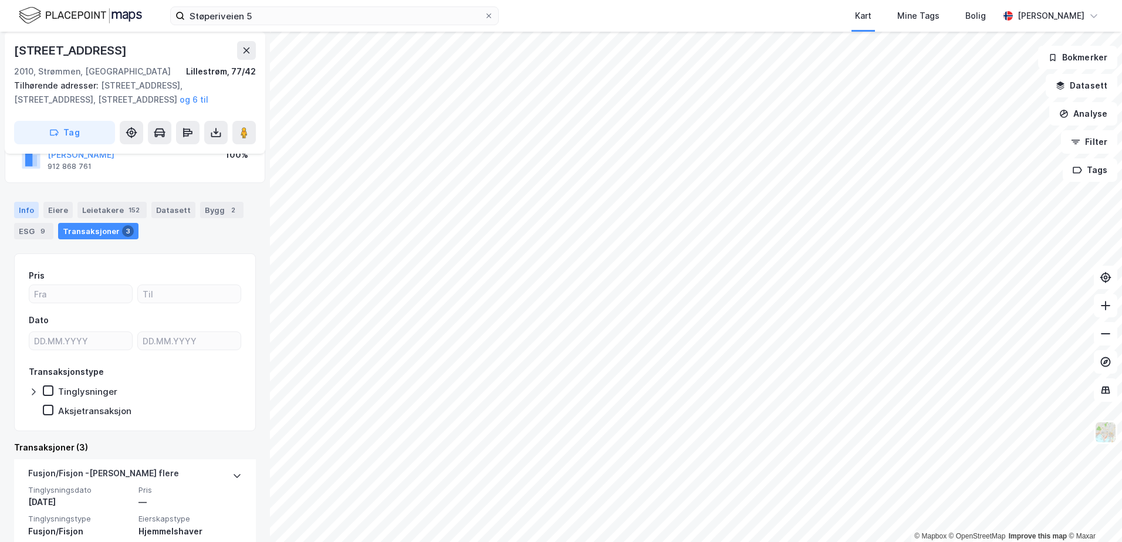
click at [22, 215] on div "Info" at bounding box center [26, 210] width 25 height 16
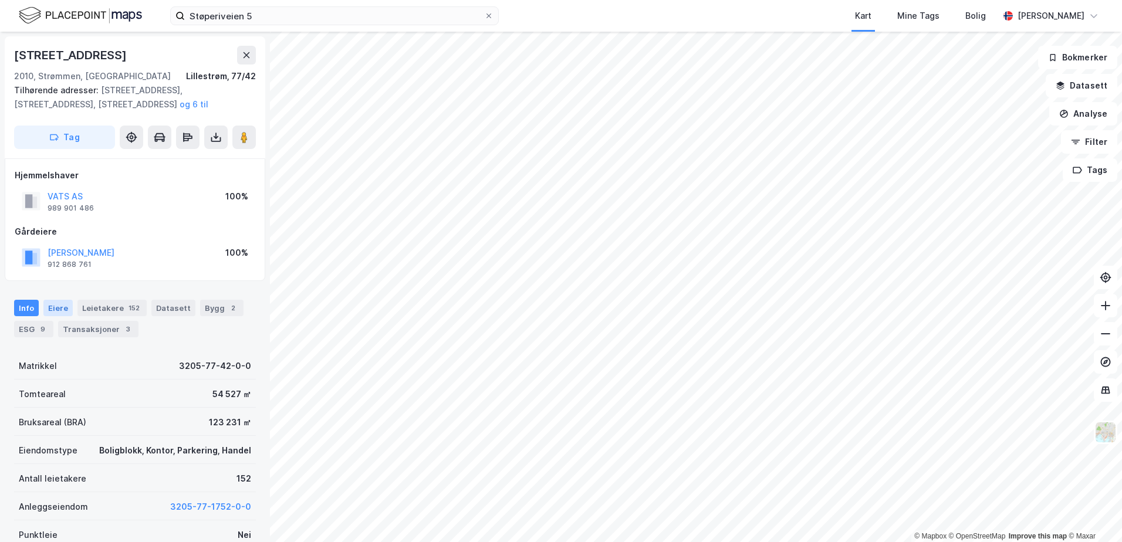
click at [60, 311] on div "Eiere" at bounding box center [57, 308] width 29 height 16
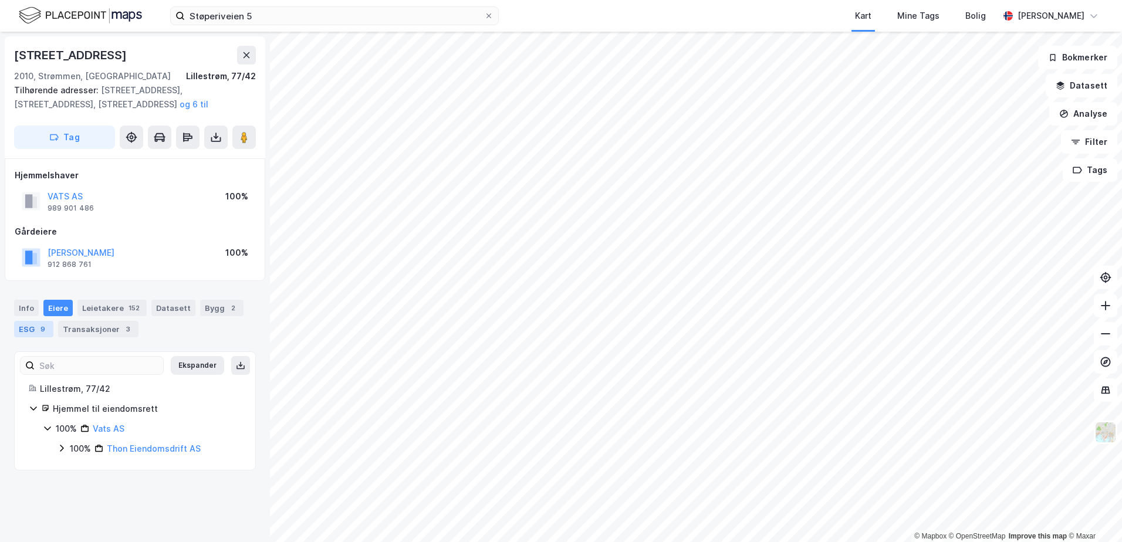
click at [34, 332] on div "ESG 9" at bounding box center [33, 329] width 39 height 16
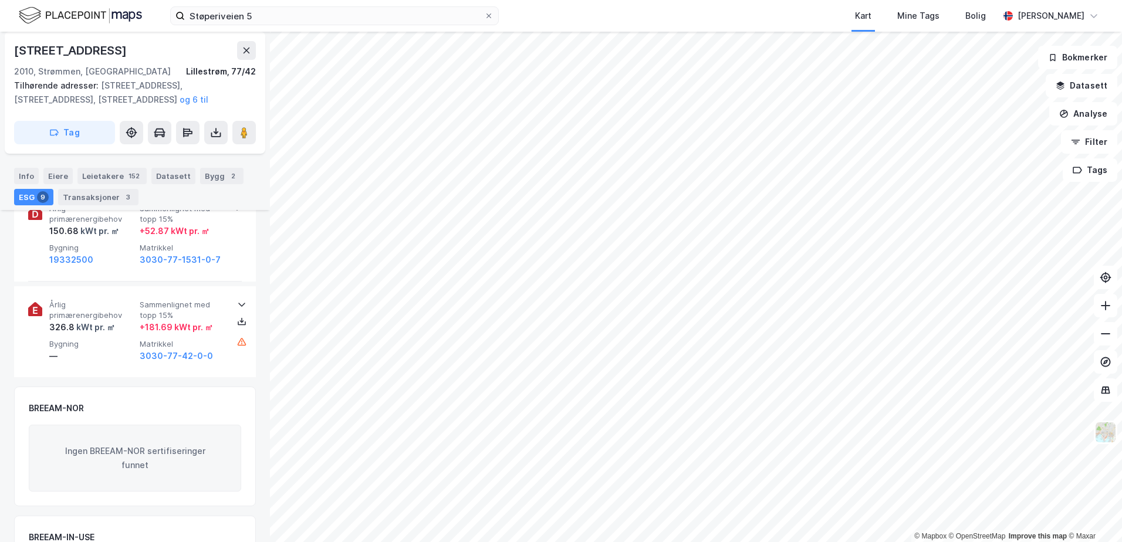
scroll to position [1174, 0]
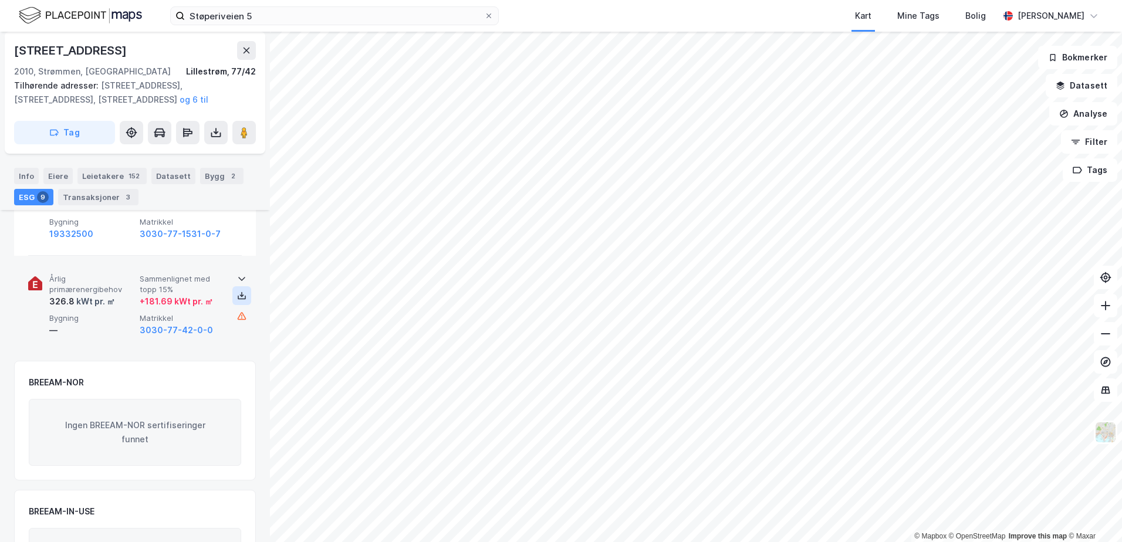
click at [237, 286] on button at bounding box center [241, 295] width 19 height 19
click at [237, 312] on icon at bounding box center [241, 316] width 9 height 9
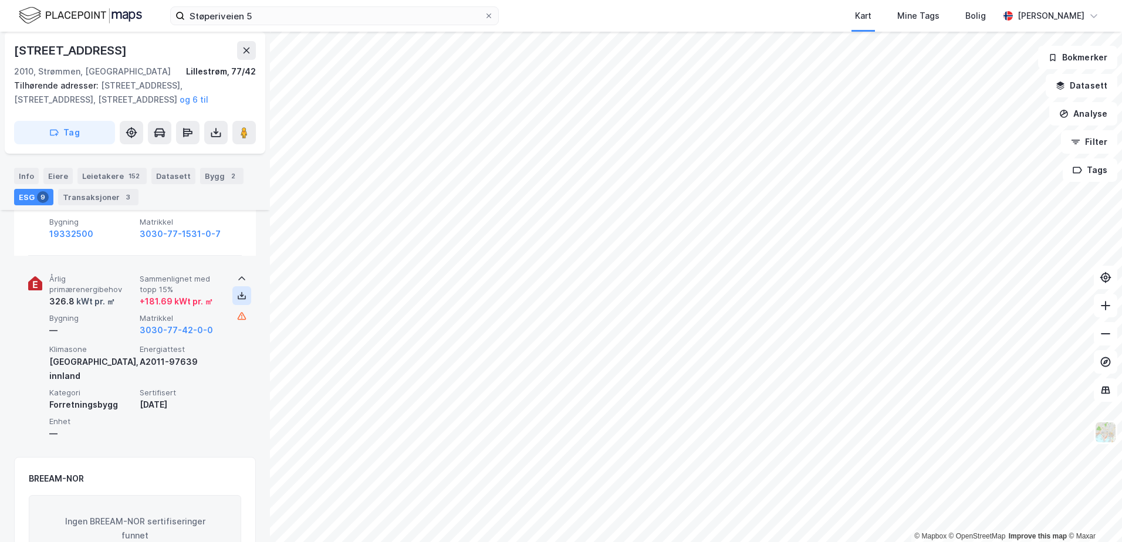
click at [238, 291] on icon at bounding box center [241, 295] width 9 height 9
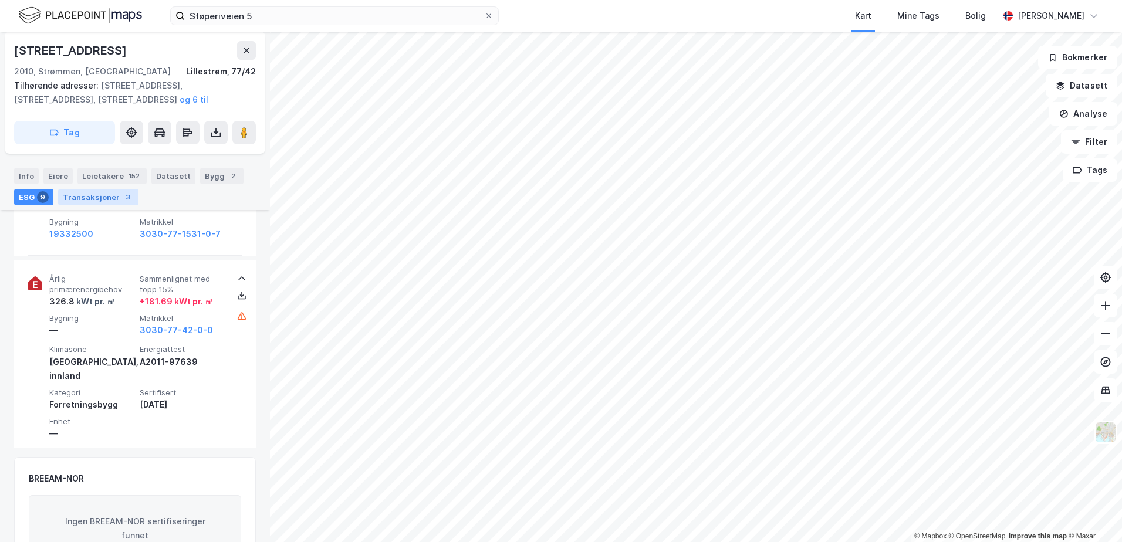
click at [104, 201] on div "Transaksjoner 3" at bounding box center [98, 197] width 80 height 16
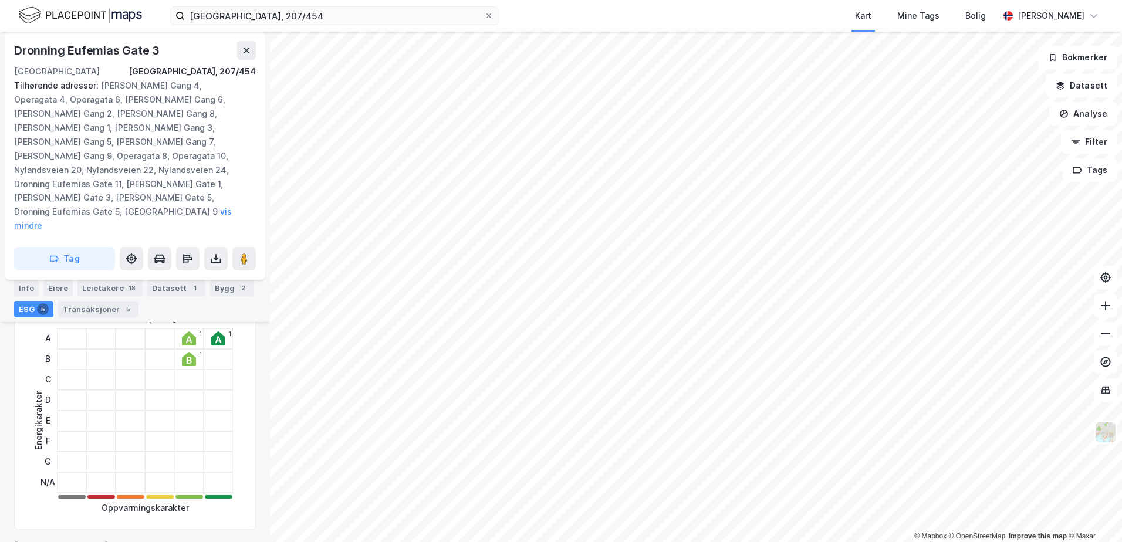
scroll to position [134, 0]
